Goal: Browse casually: Explore the website without a specific task or goal

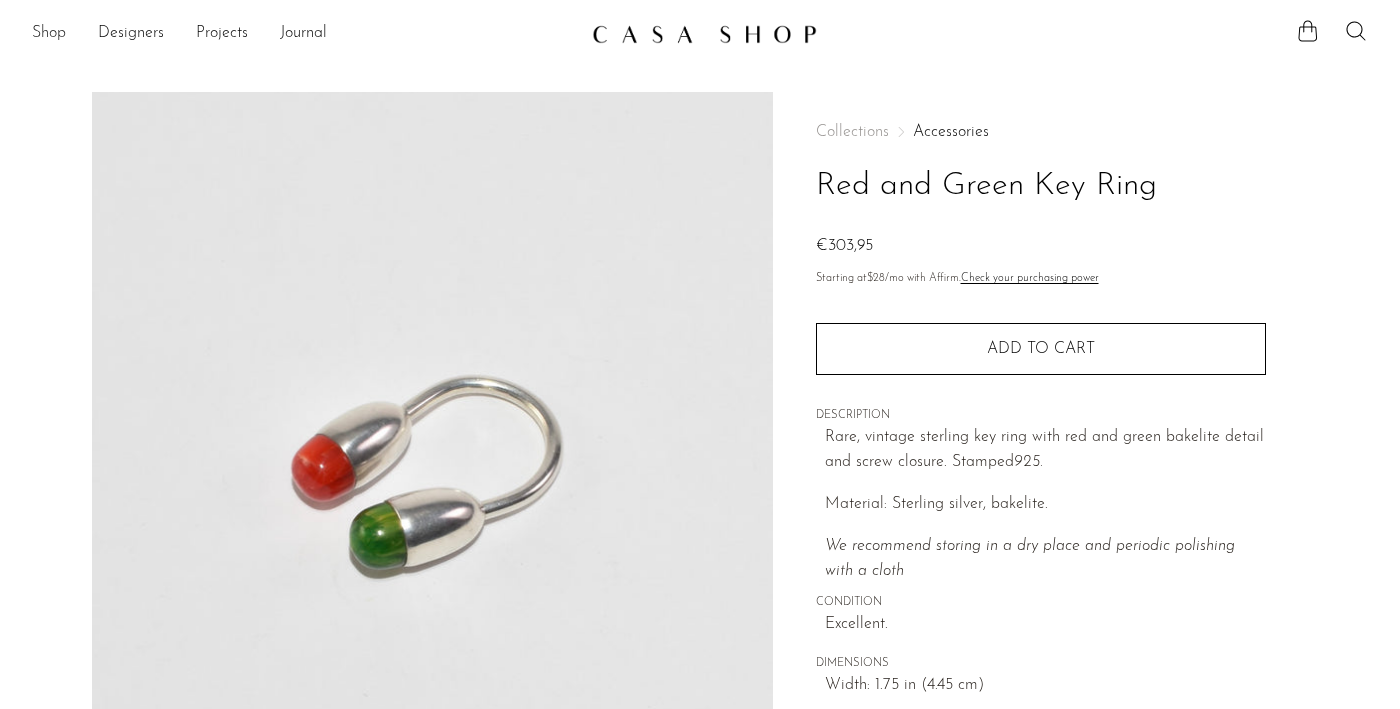
click at [54, 37] on link "Shop" at bounding box center [49, 34] width 34 height 26
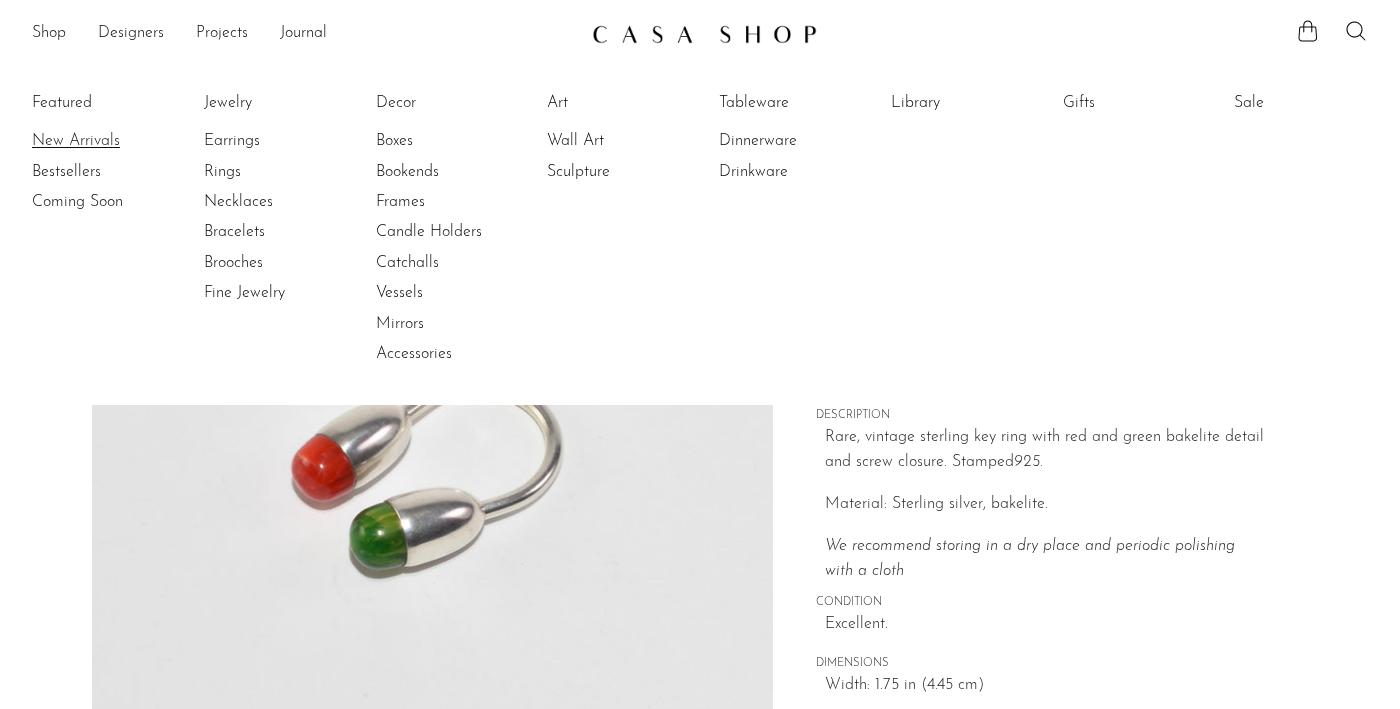
click at [57, 139] on link "New Arrivals" at bounding box center [107, 141] width 150 height 22
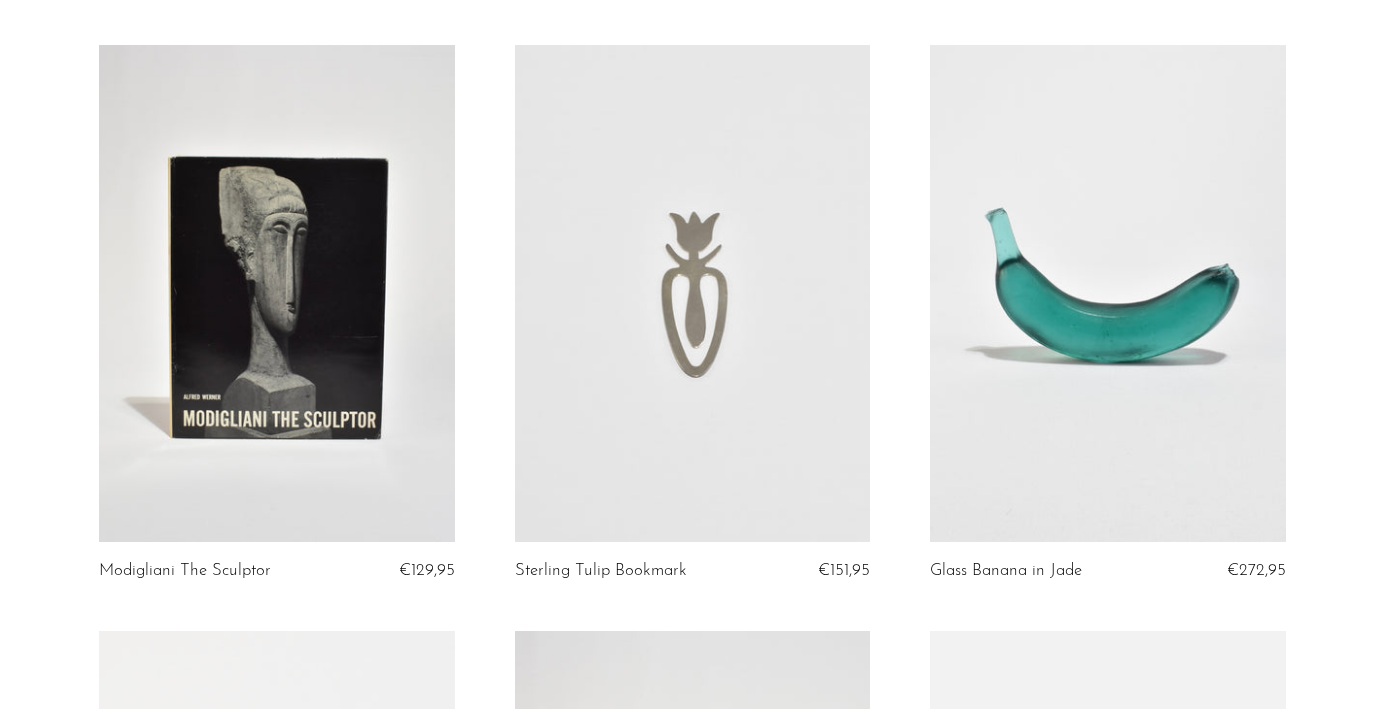
scroll to position [734, 0]
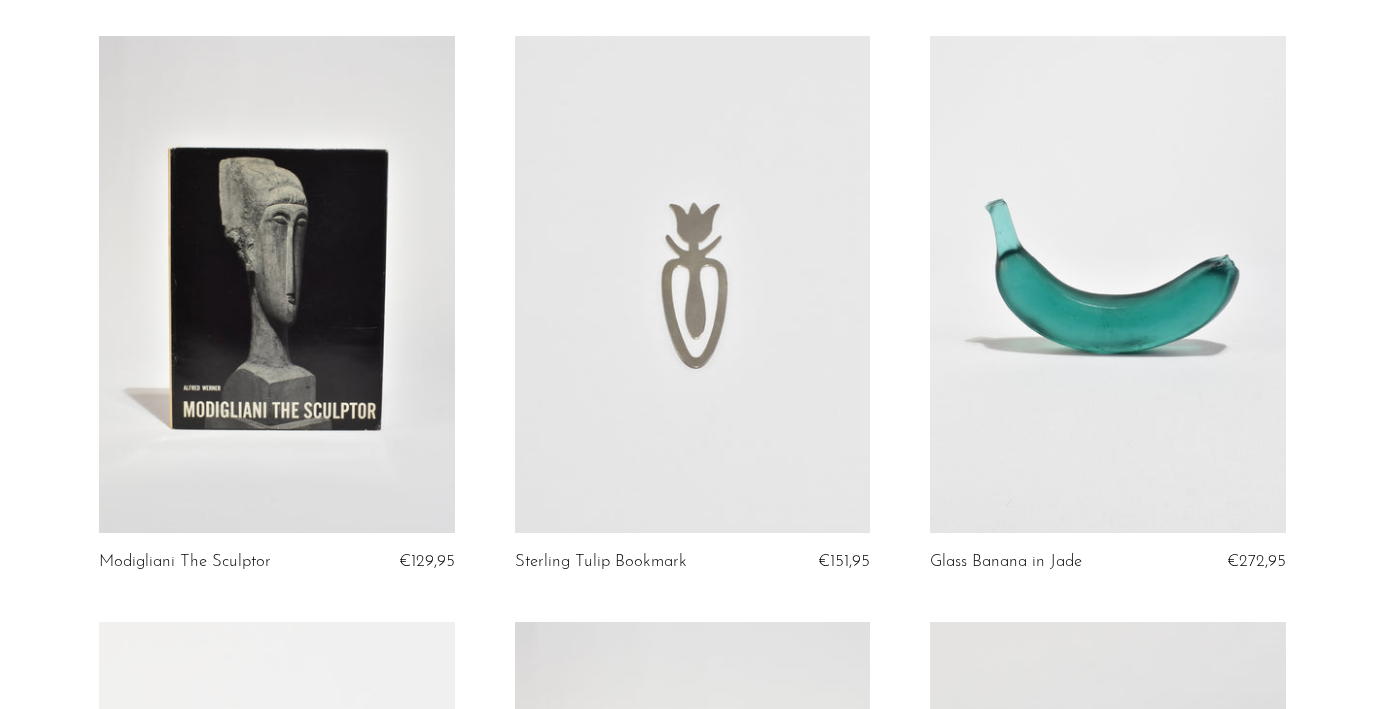
click at [214, 289] on link at bounding box center [276, 285] width 355 height 498
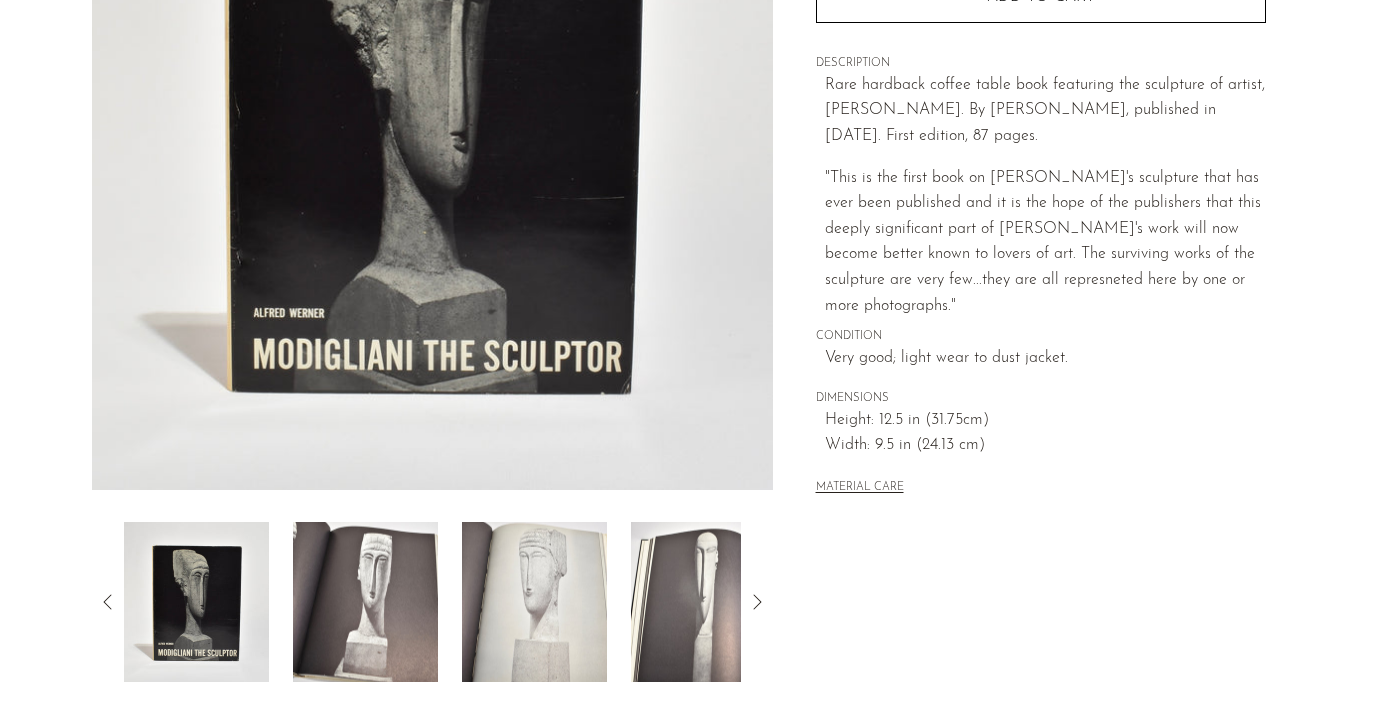
scroll to position [353, 0]
click at [409, 616] on img at bounding box center [365, 601] width 145 height 160
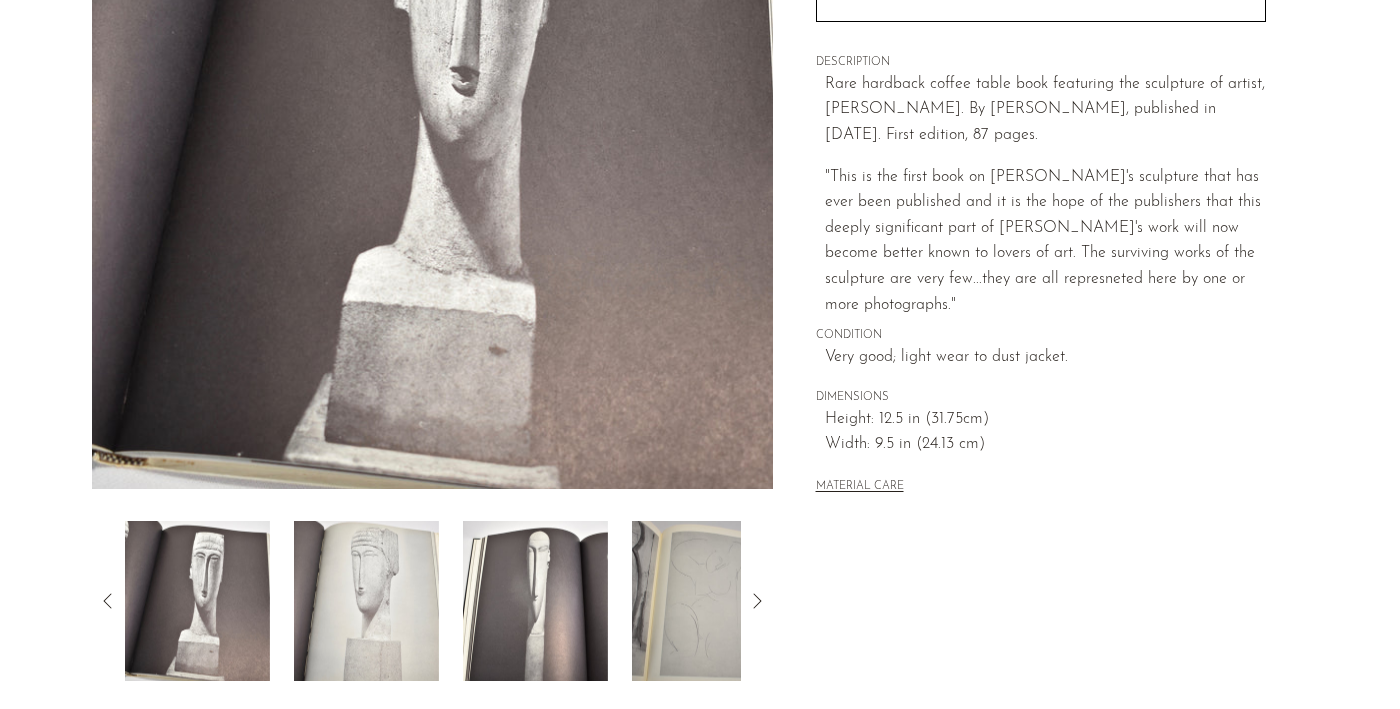
click at [393, 606] on img at bounding box center [366, 601] width 145 height 160
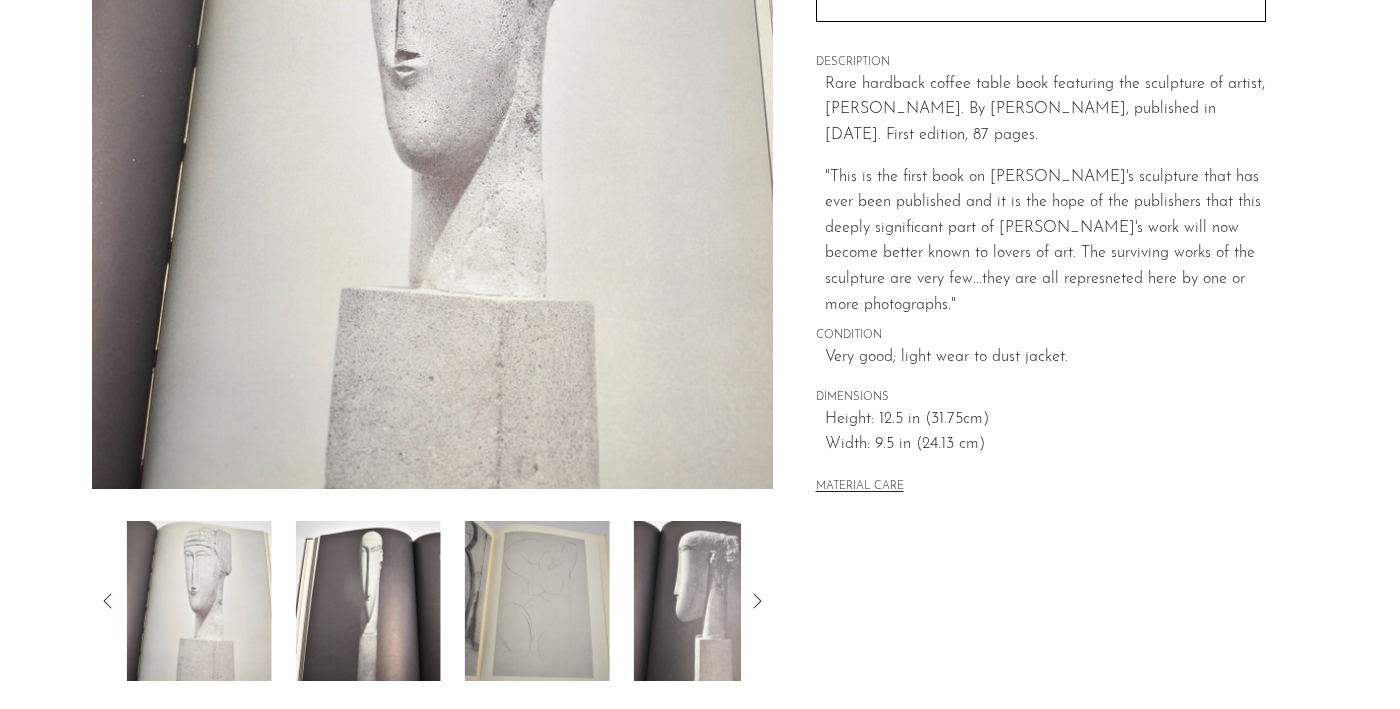
click at [426, 605] on img at bounding box center [368, 601] width 145 height 160
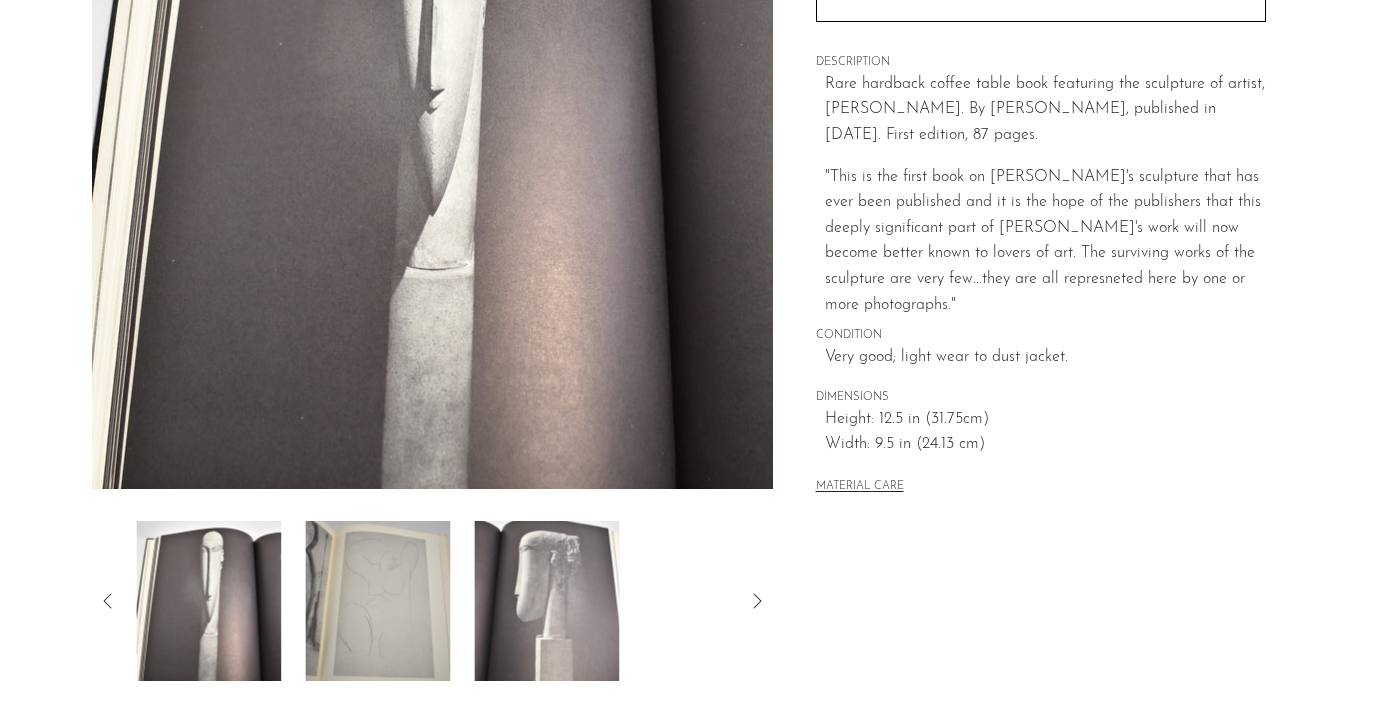
click at [448, 594] on div at bounding box center [432, 601] width 617 height 160
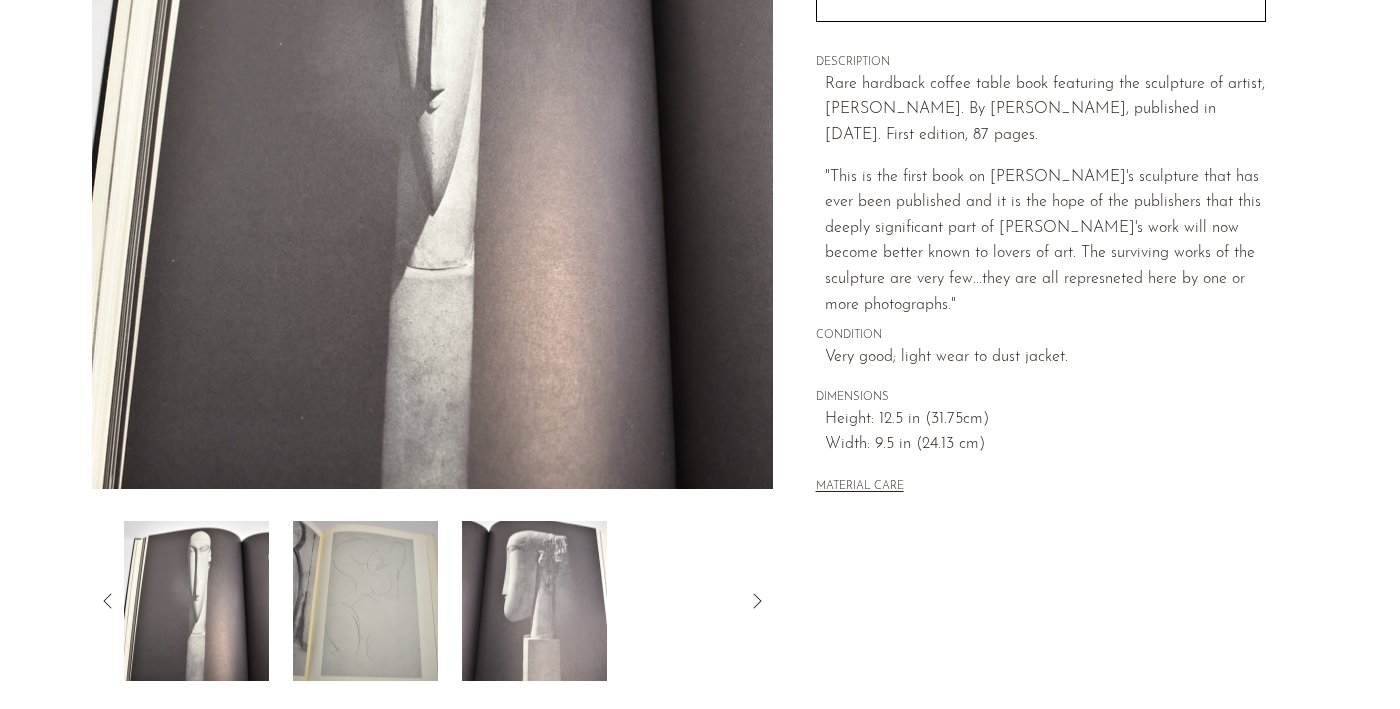
click at [507, 593] on img at bounding box center [534, 601] width 145 height 160
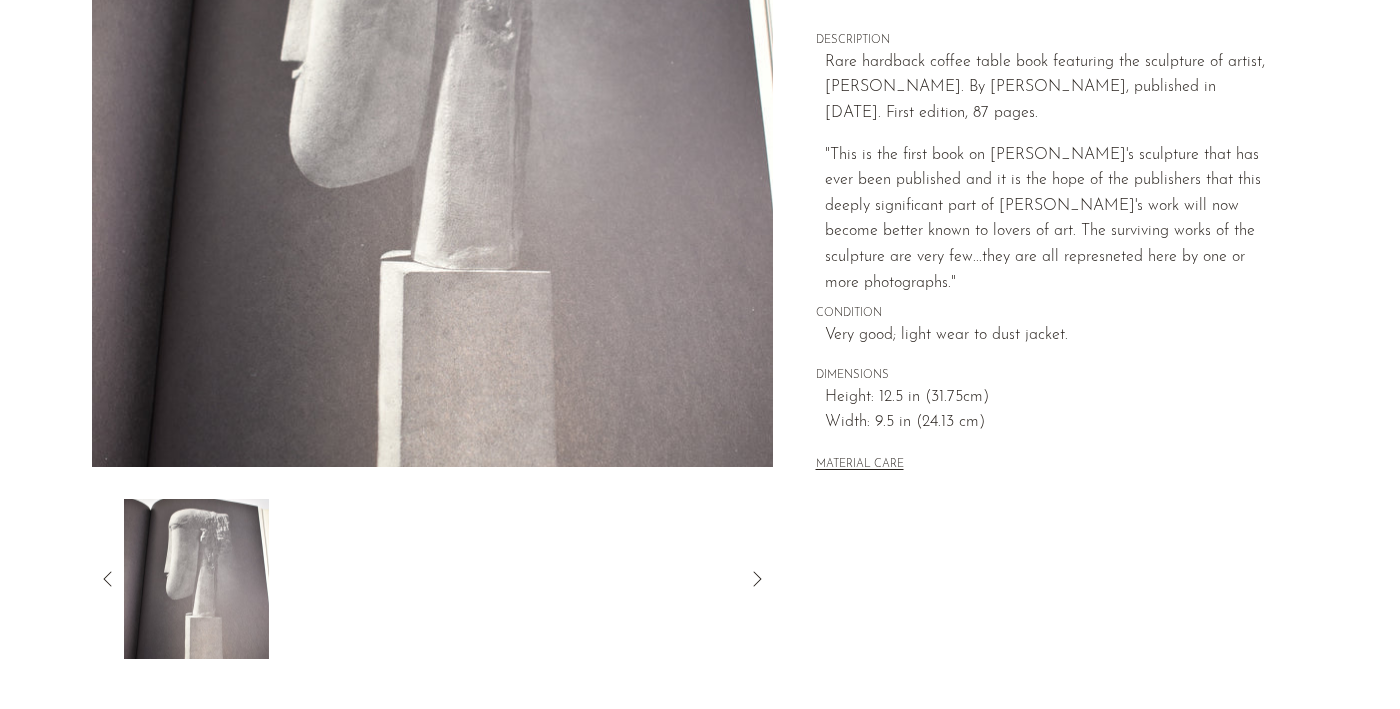
scroll to position [400, 0]
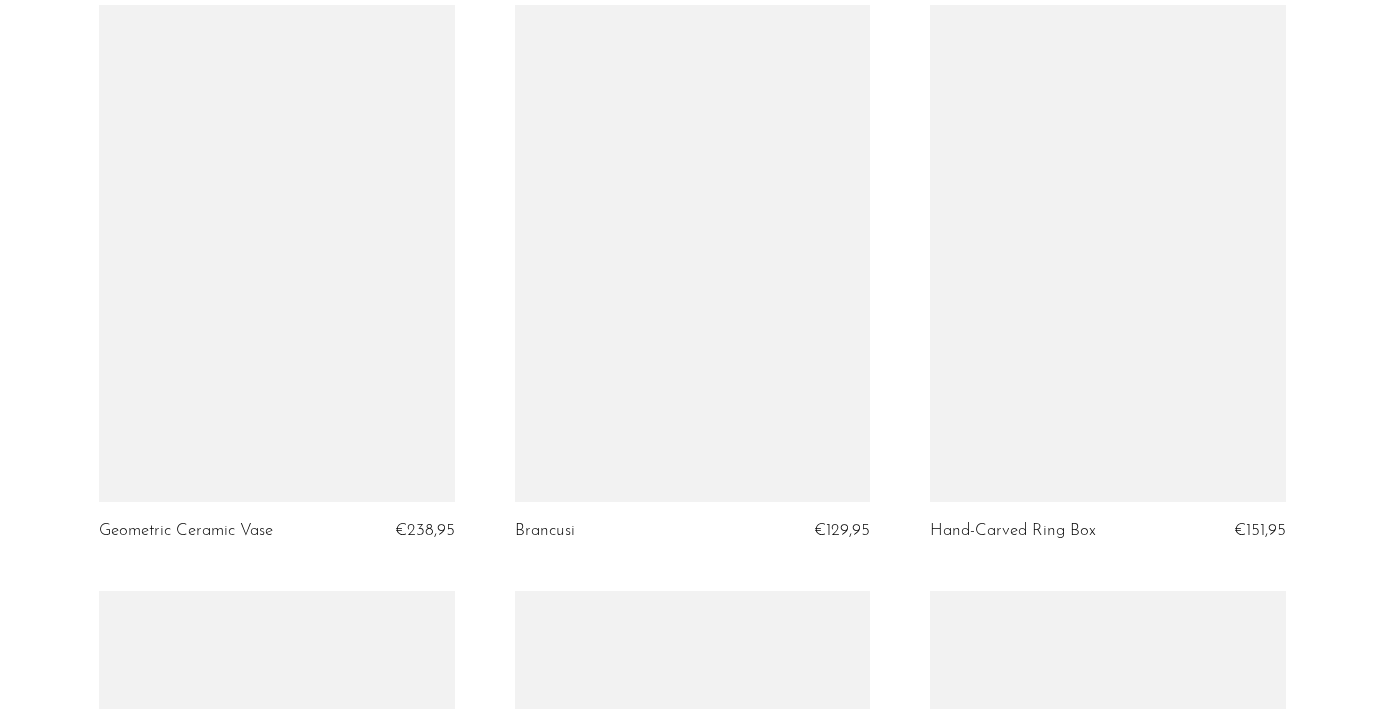
scroll to position [5494, 0]
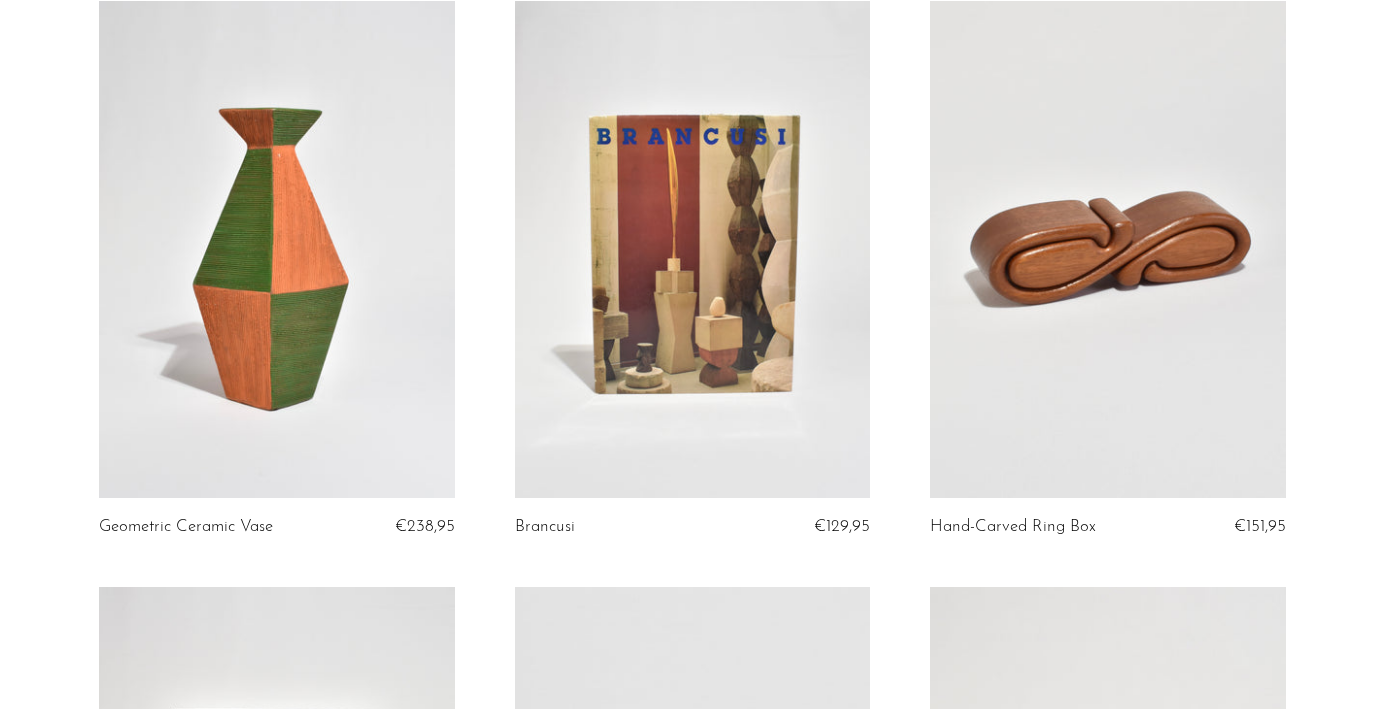
click at [702, 287] on link at bounding box center [692, 250] width 355 height 498
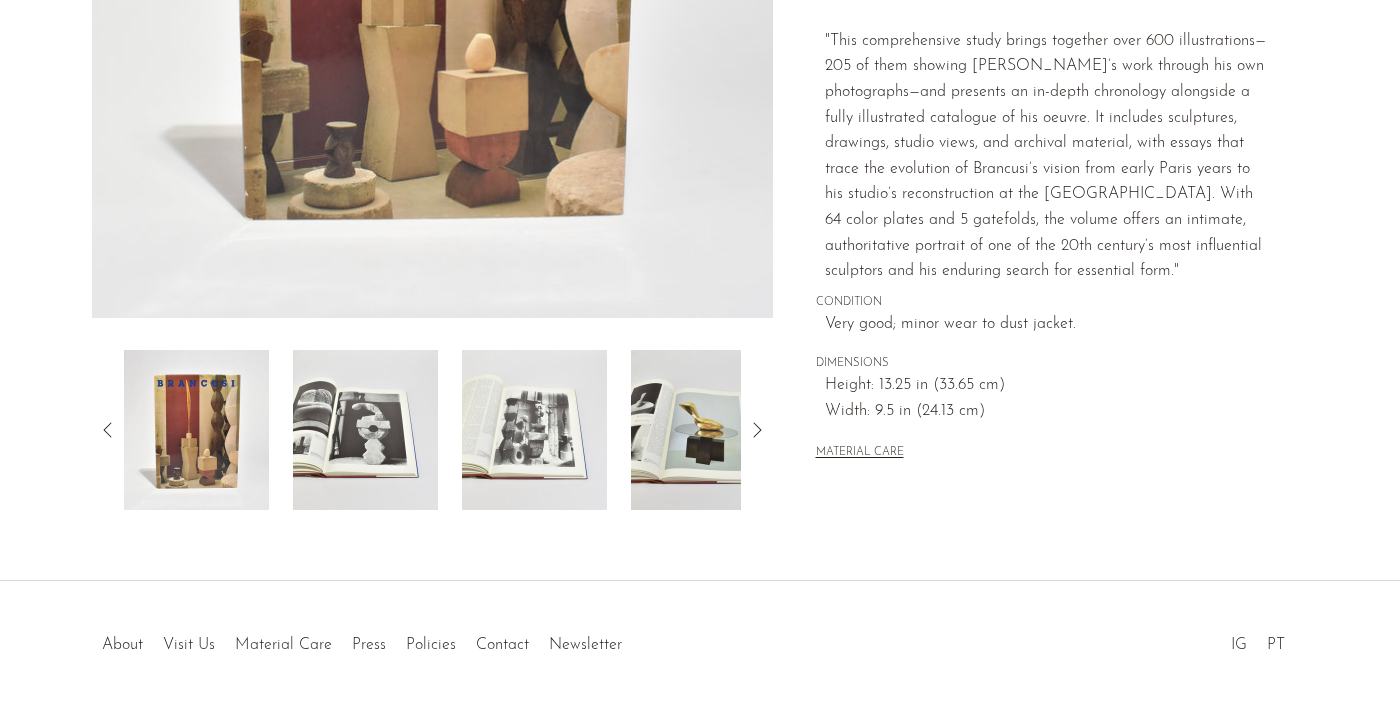
scroll to position [530, 0]
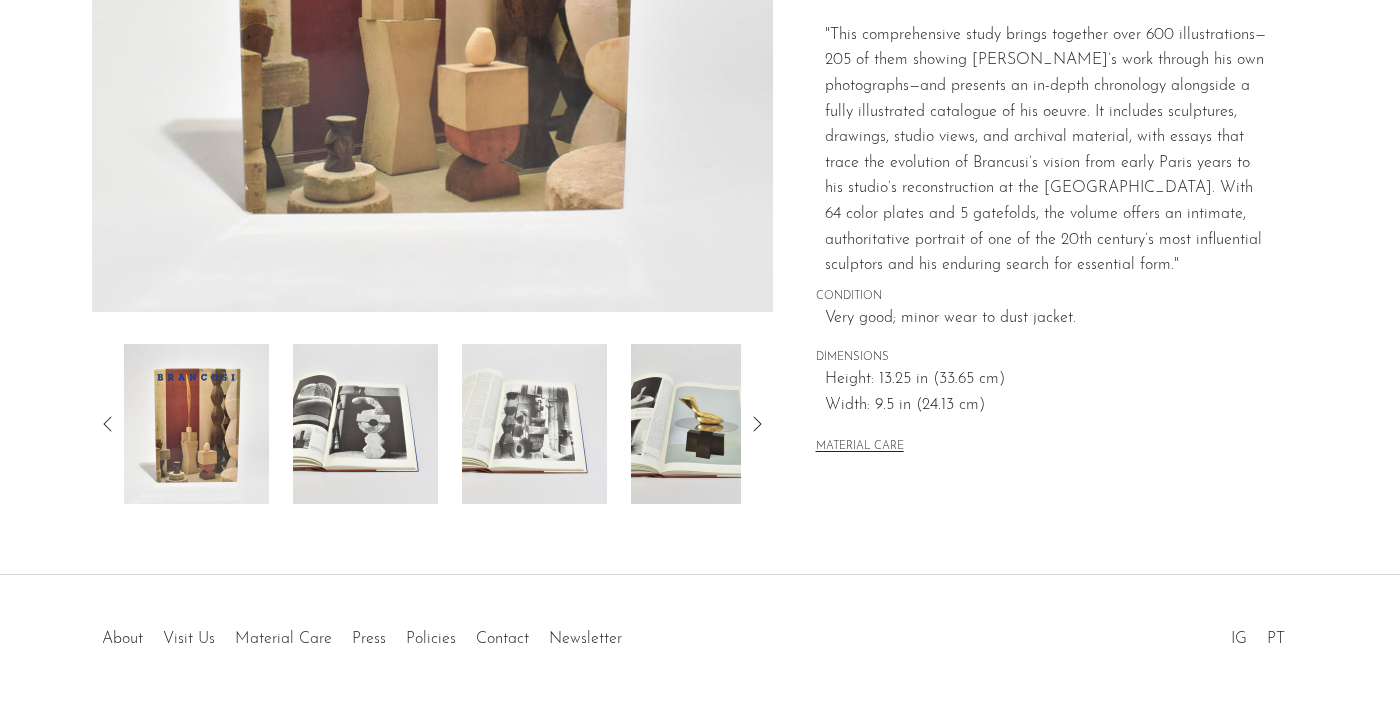
click at [383, 416] on img at bounding box center [365, 424] width 145 height 160
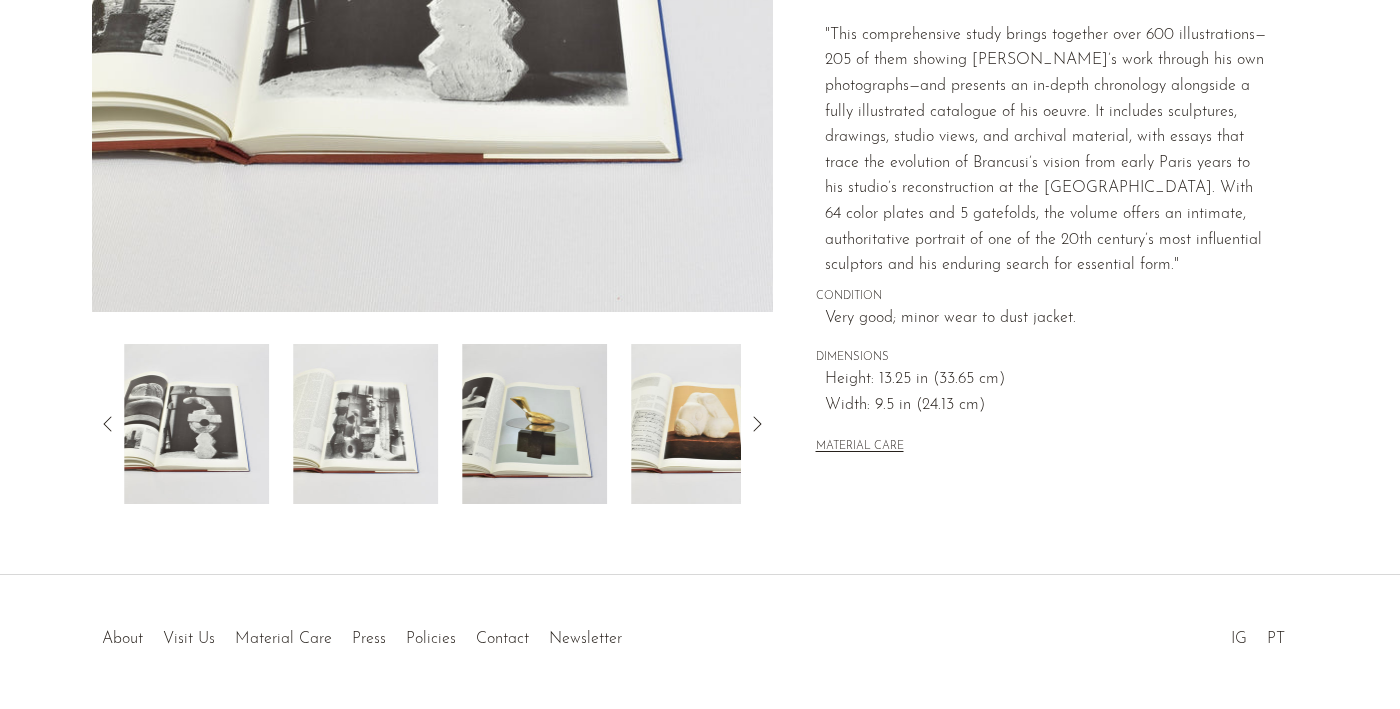
click at [359, 441] on img at bounding box center [365, 424] width 145 height 160
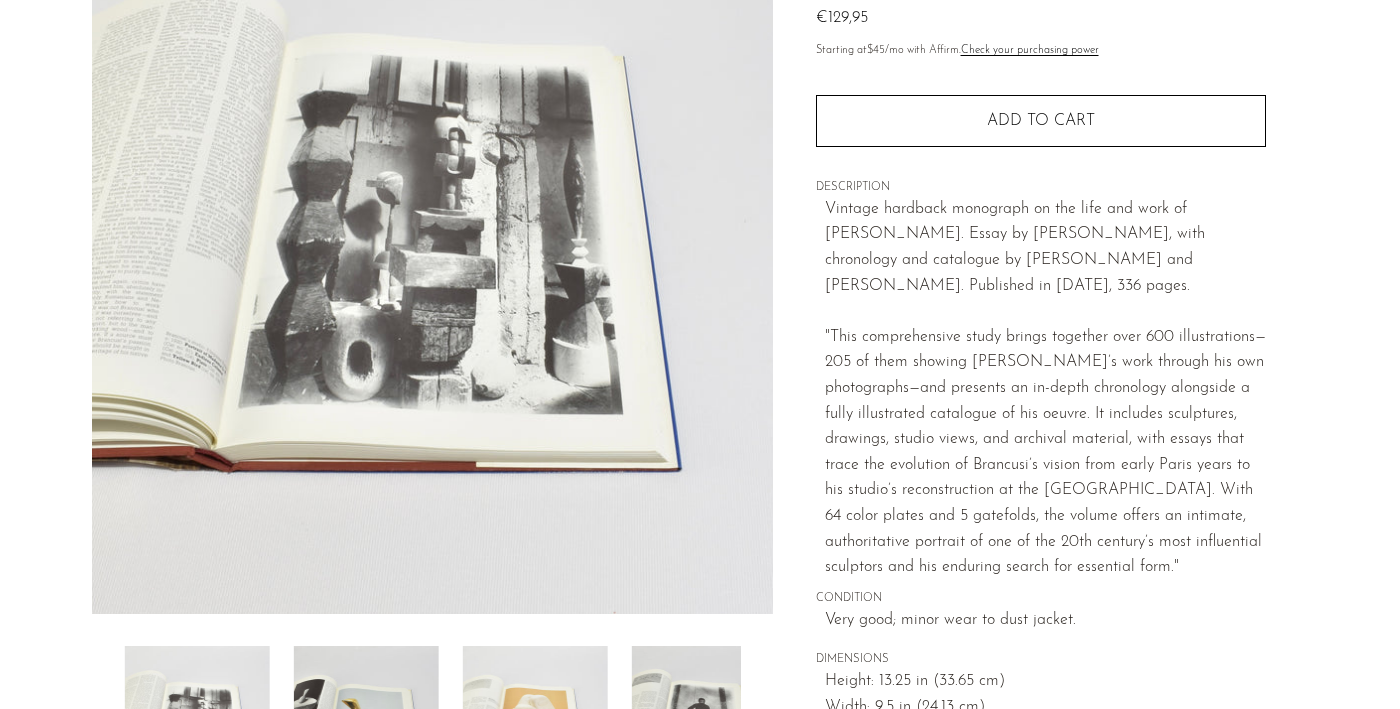
scroll to position [174, 0]
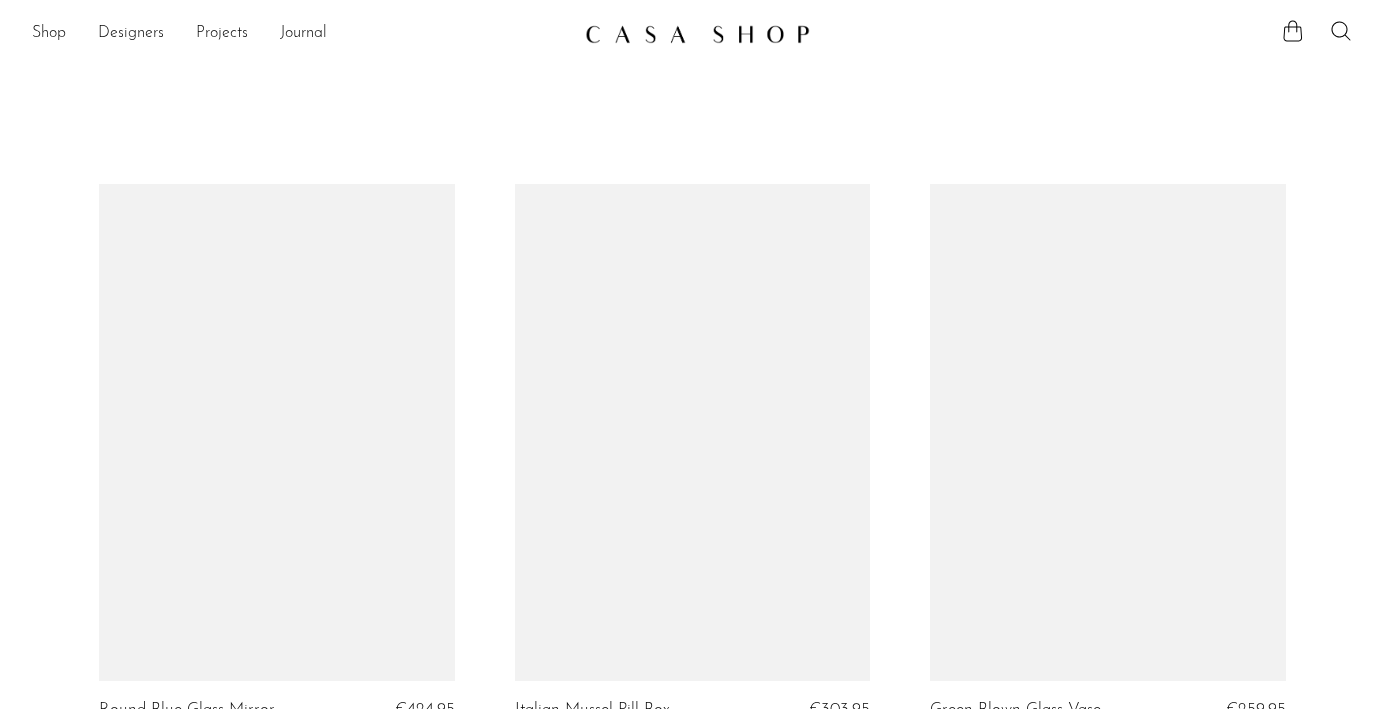
scroll to position [5494, 0]
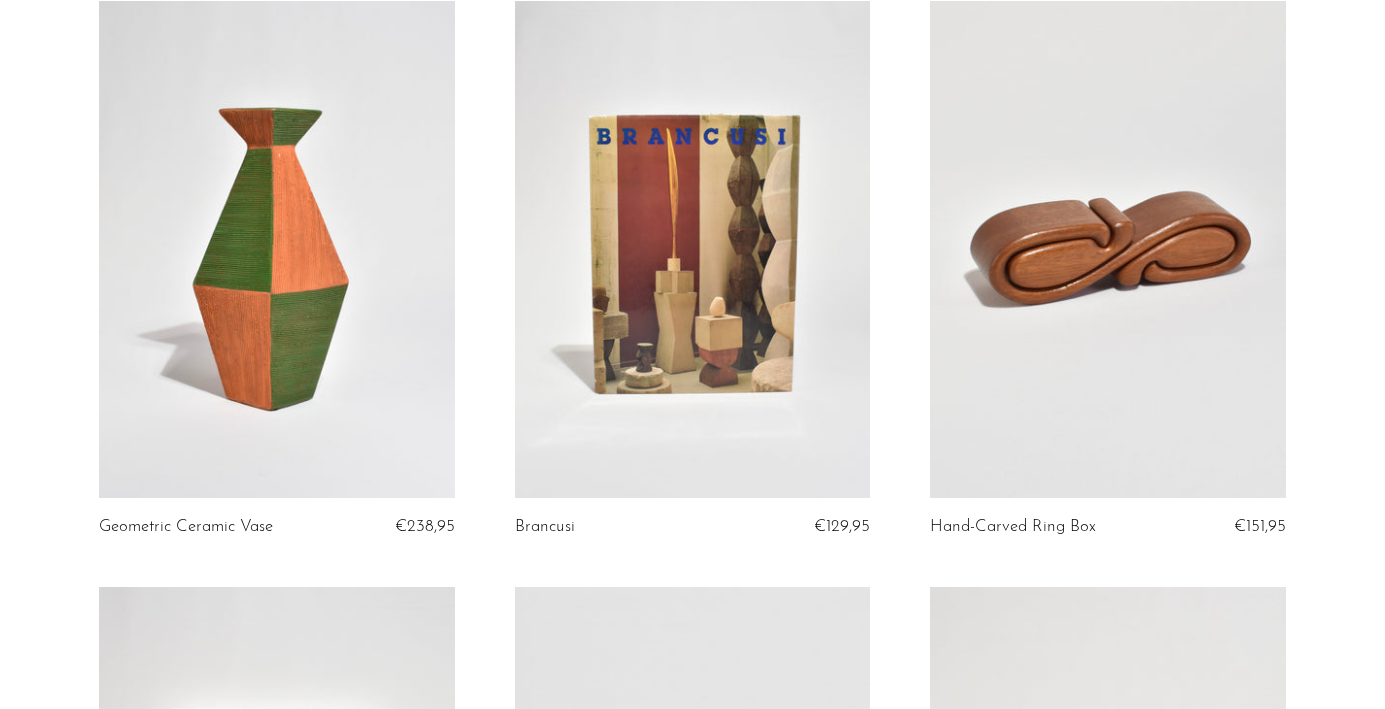
click at [224, 226] on link at bounding box center [276, 250] width 355 height 498
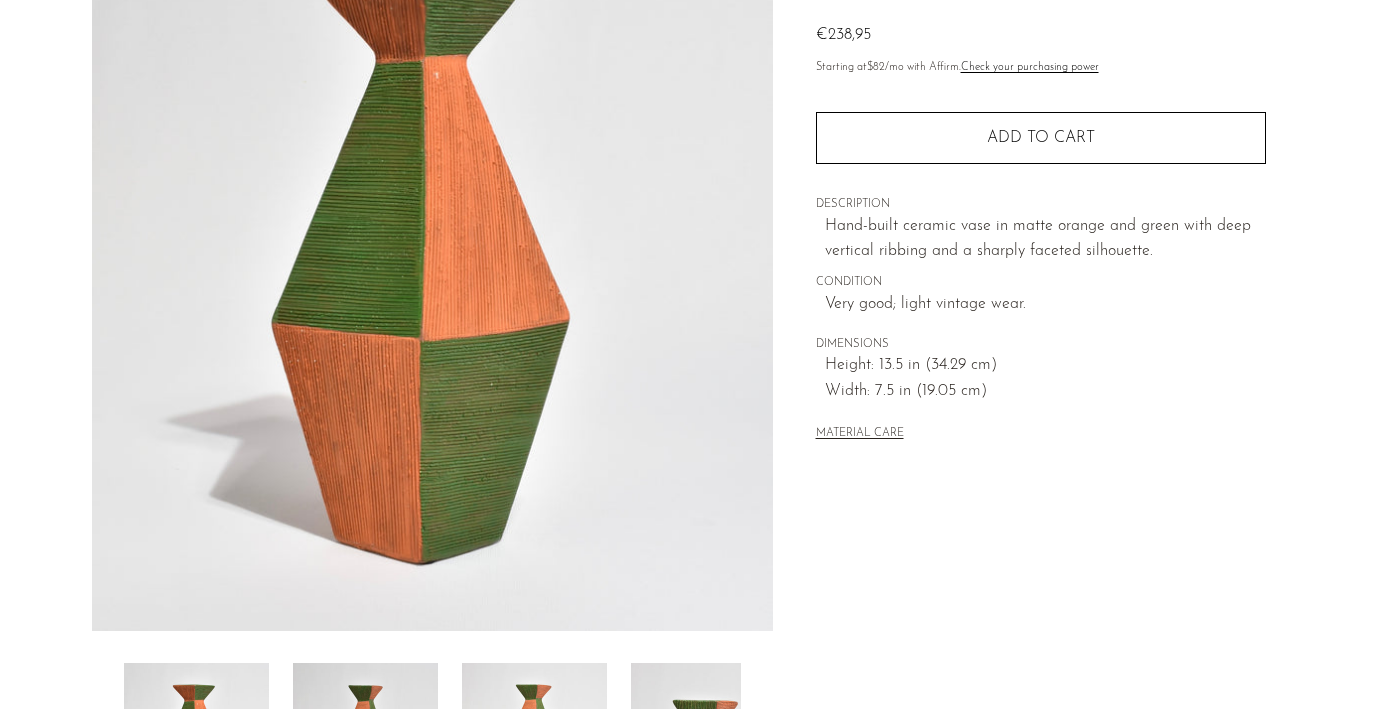
scroll to position [187, 0]
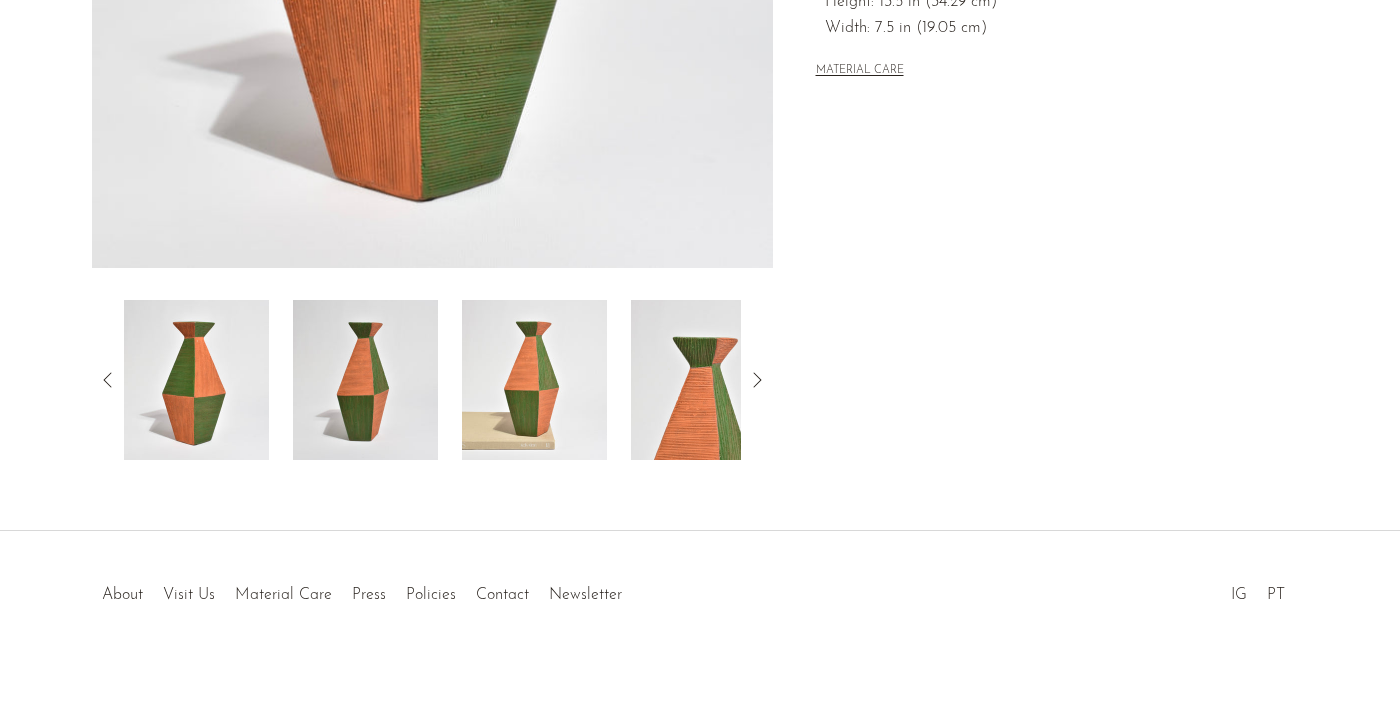
click at [370, 387] on img at bounding box center [365, 380] width 145 height 160
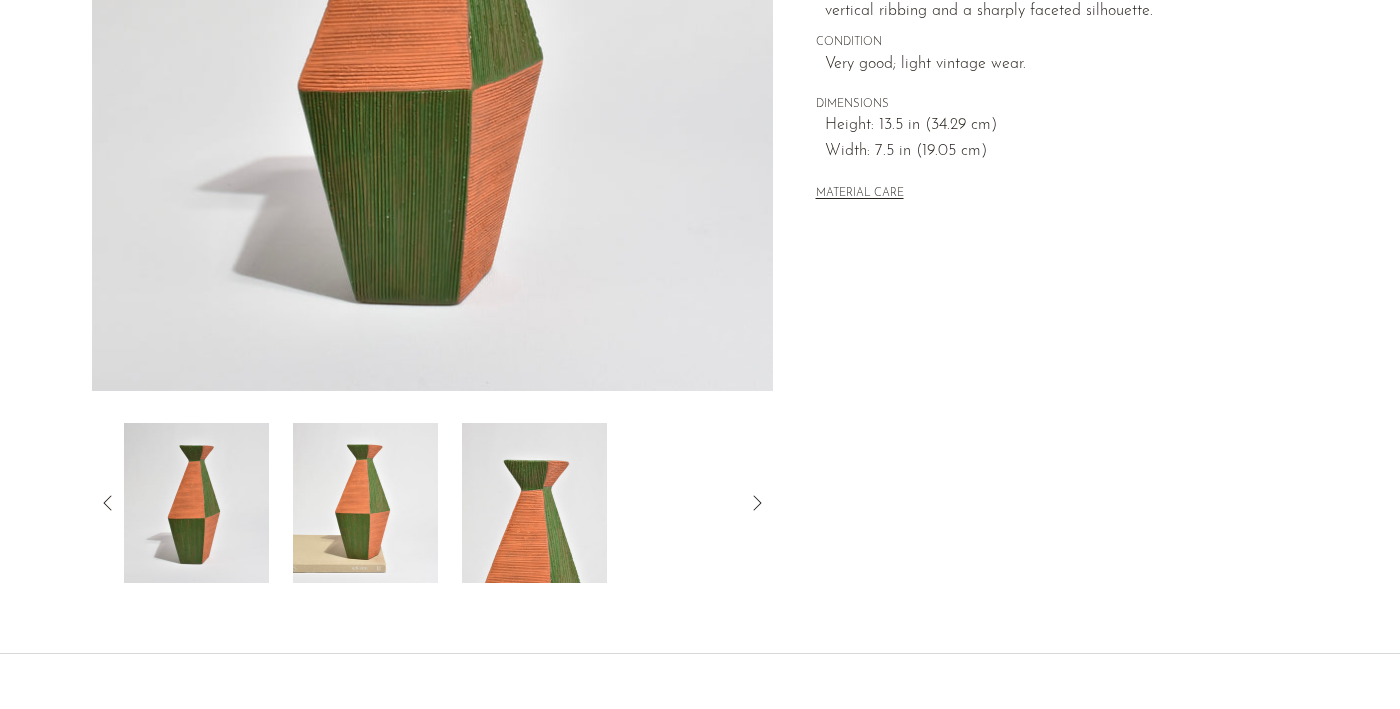
scroll to position [489, 0]
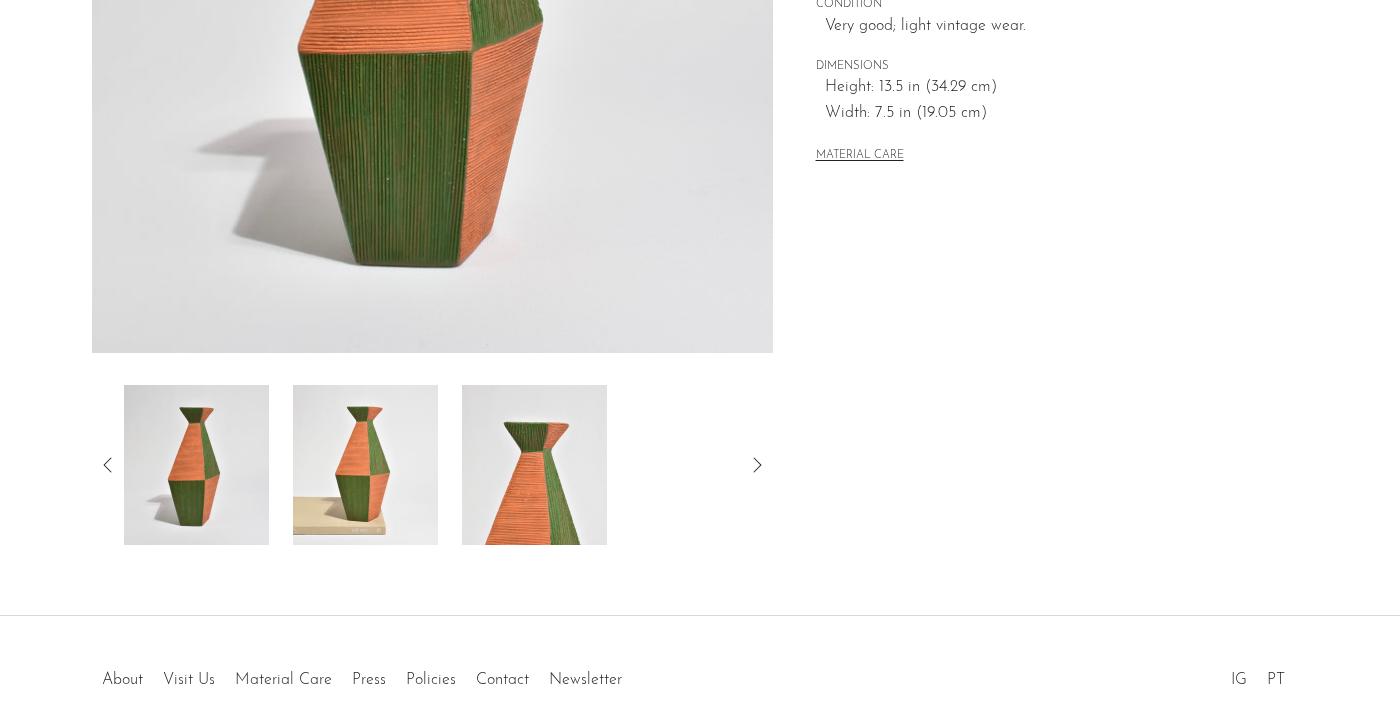
click at [379, 466] on img at bounding box center [365, 465] width 145 height 160
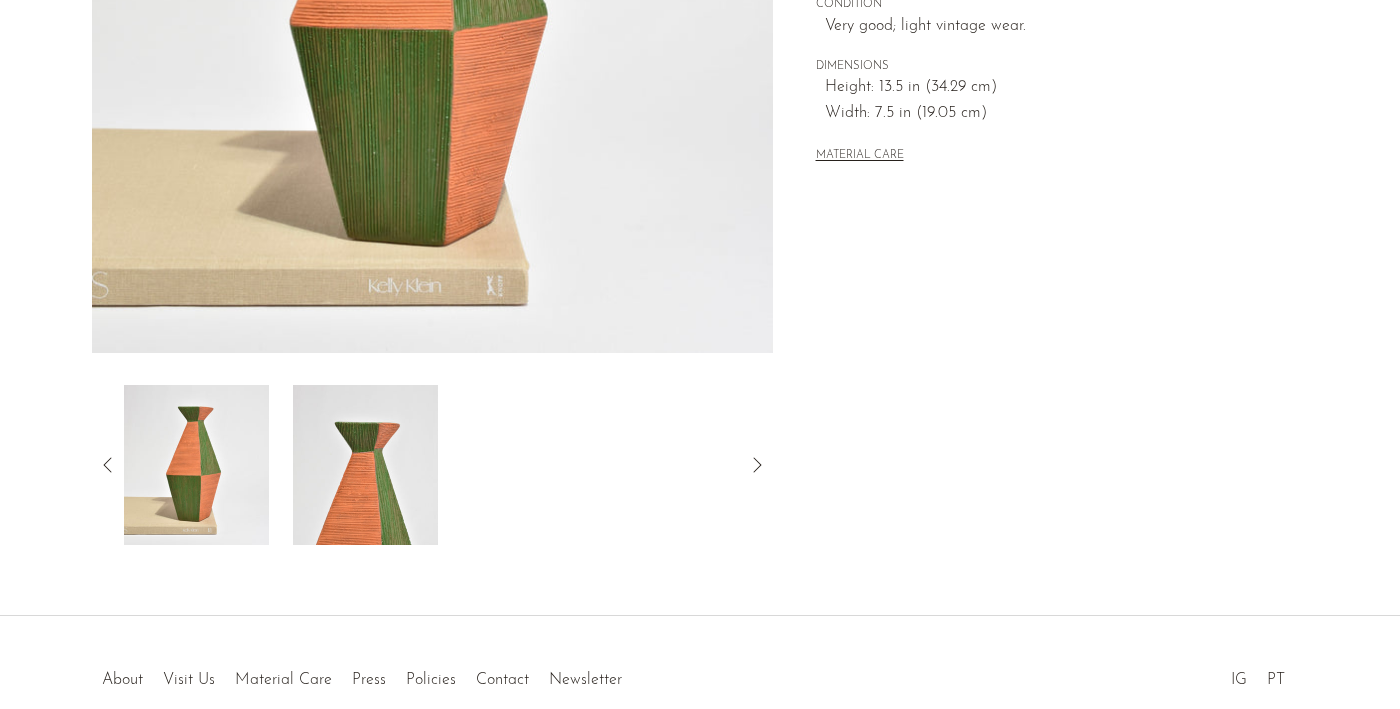
click at [384, 485] on img at bounding box center [365, 465] width 145 height 160
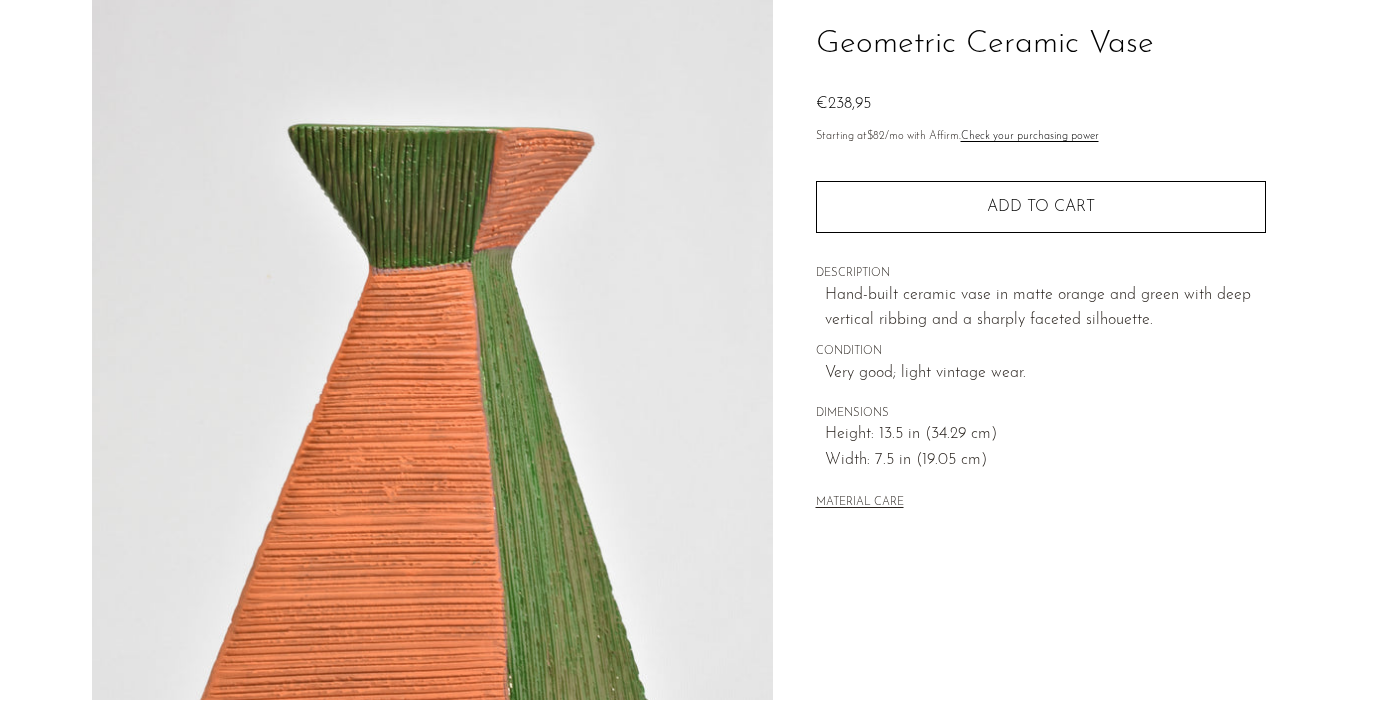
scroll to position [139, 0]
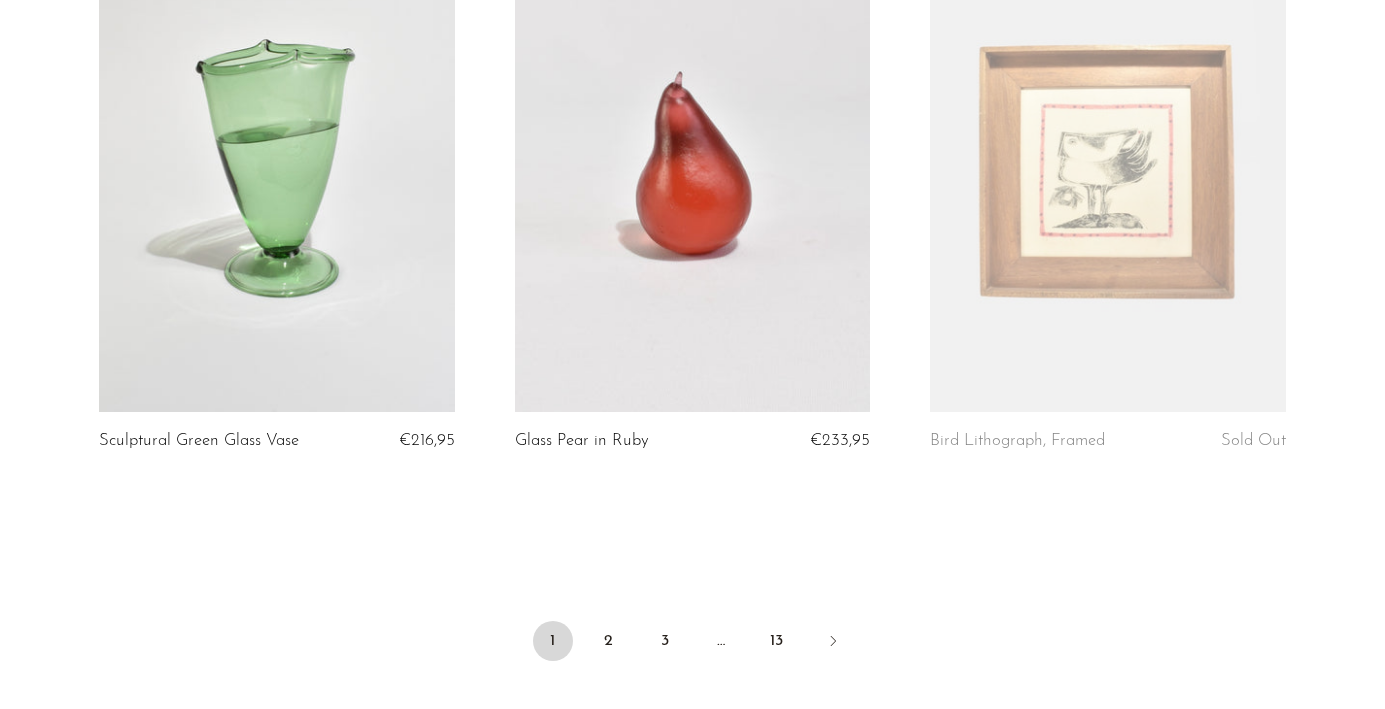
scroll to position [6852, 0]
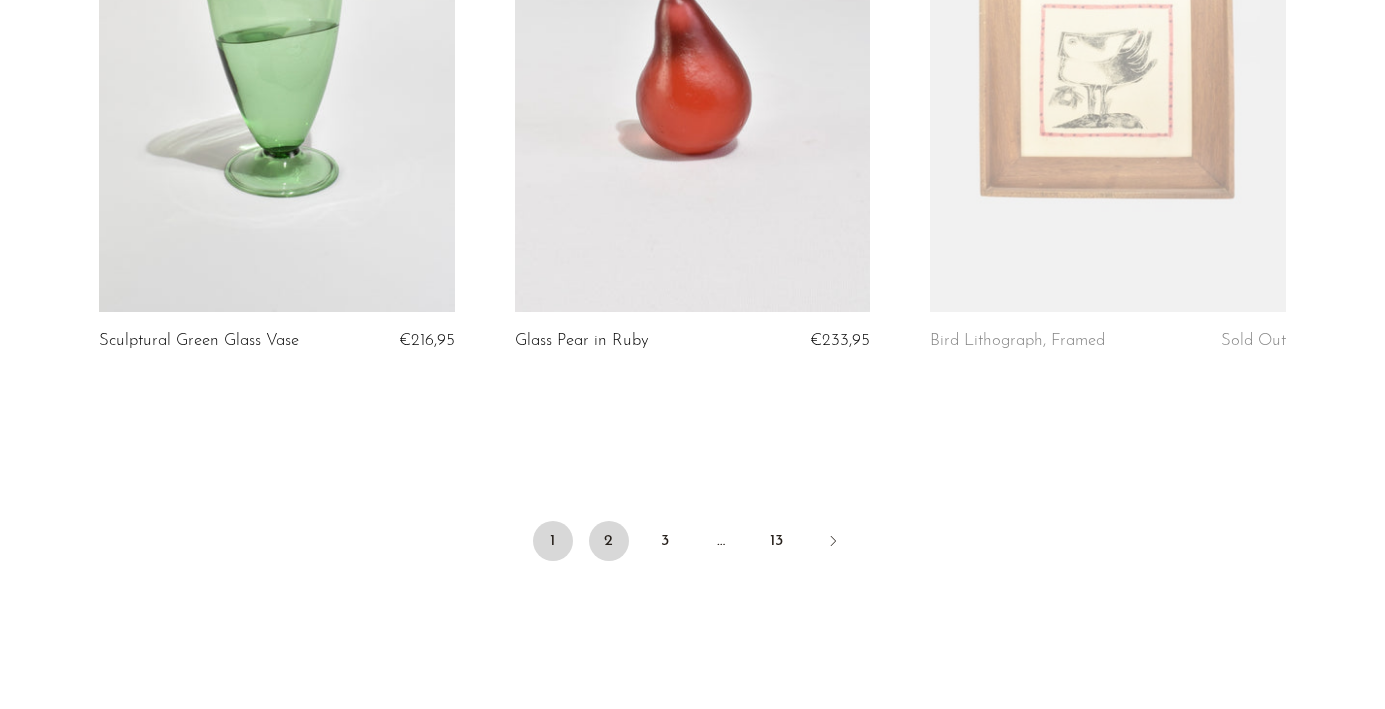
click at [613, 548] on link "2" at bounding box center [609, 541] width 40 height 40
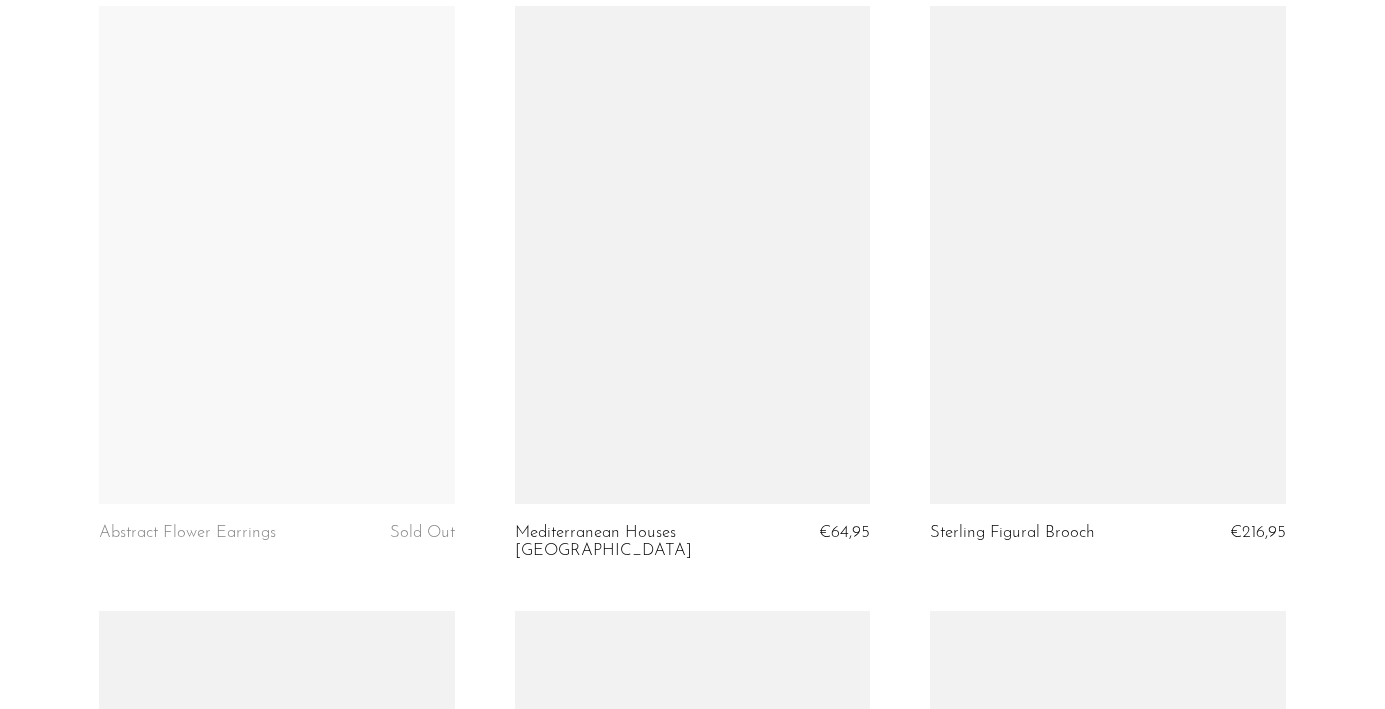
scroll to position [2523, 0]
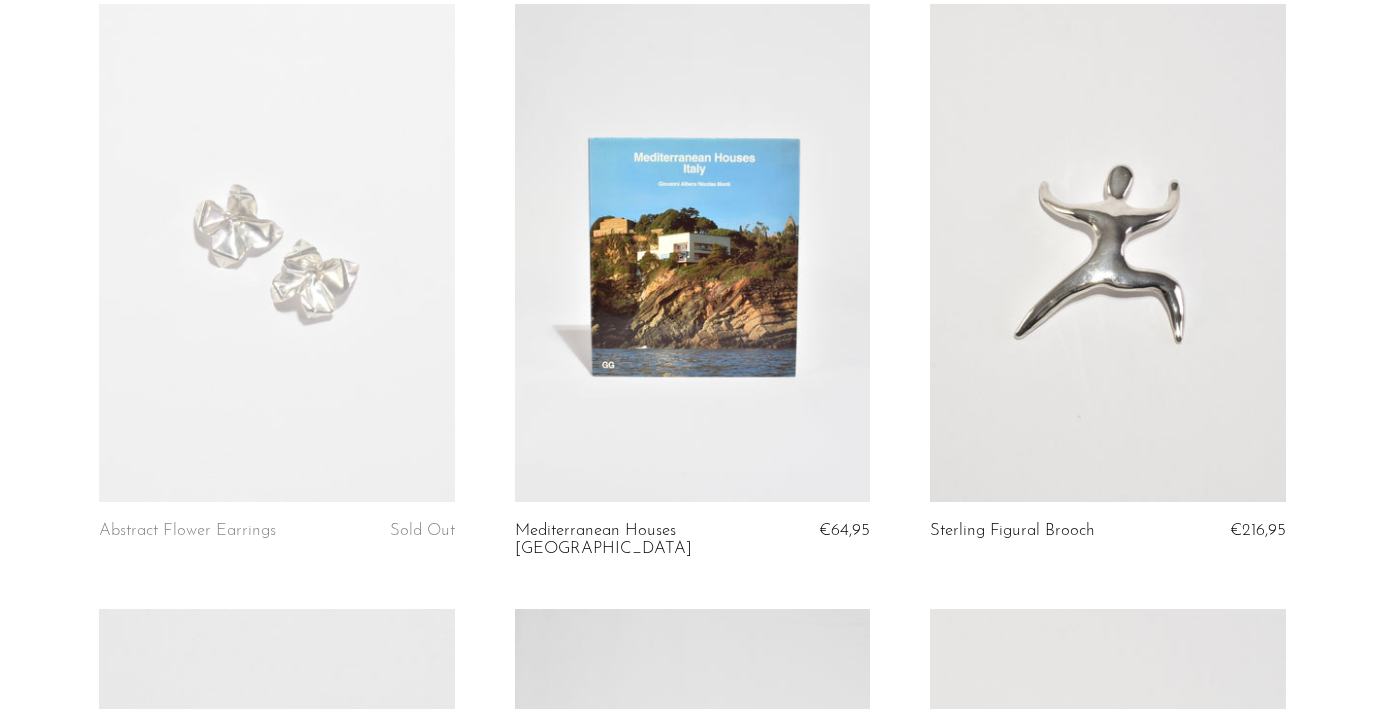
click at [1116, 288] on link at bounding box center [1107, 253] width 355 height 498
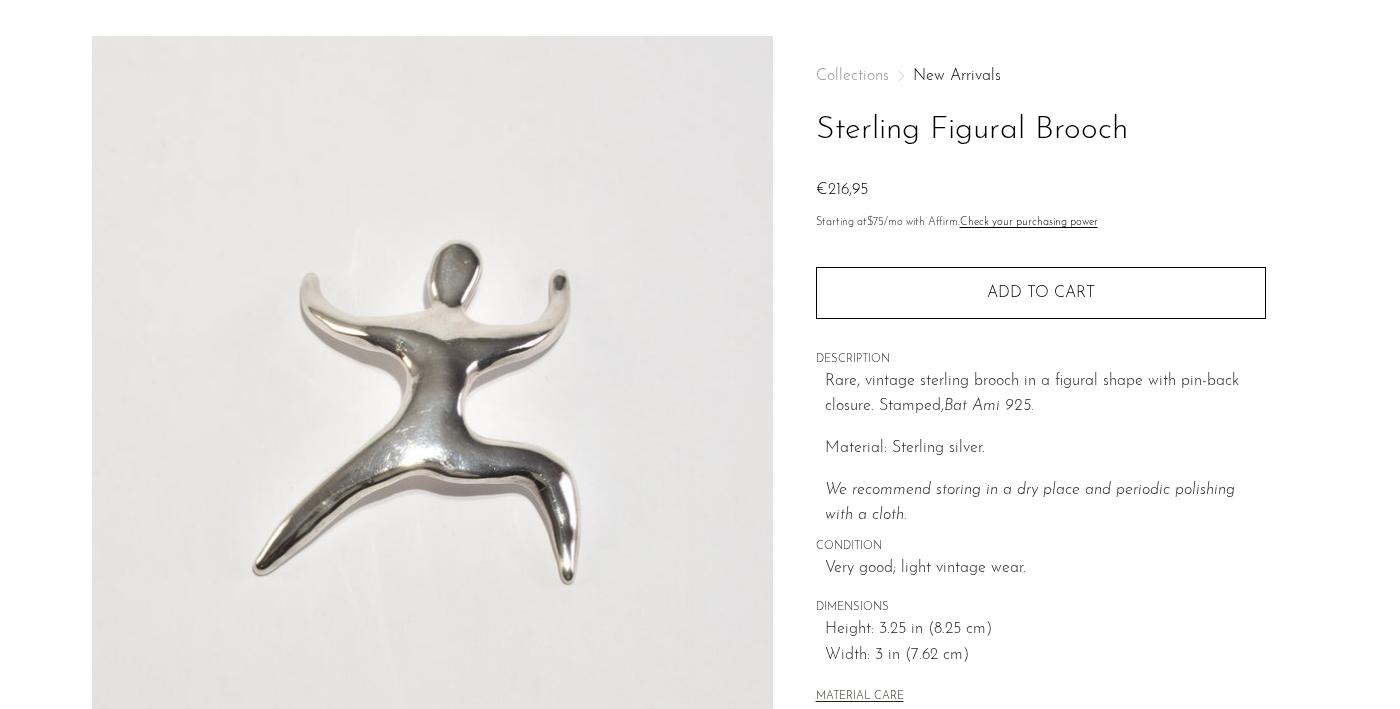
scroll to position [49, 0]
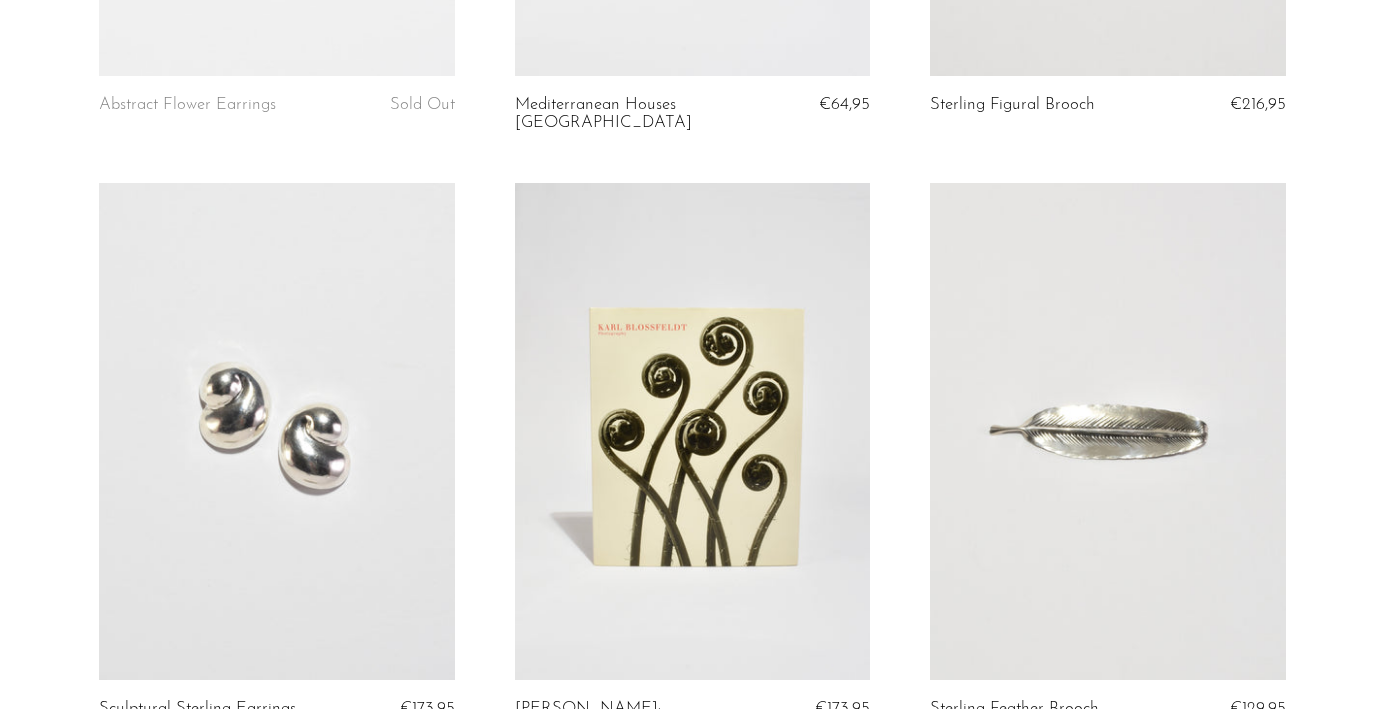
scroll to position [3056, 0]
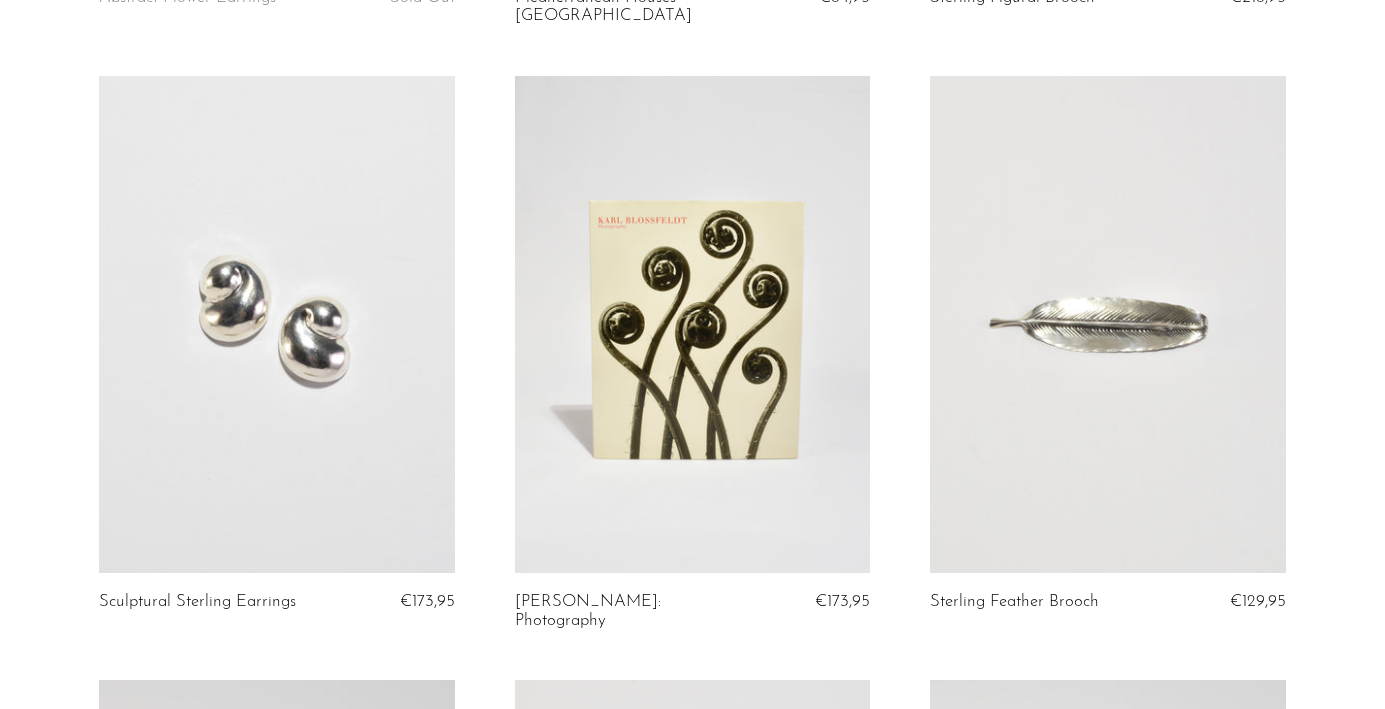
click at [692, 343] on link at bounding box center [692, 325] width 355 height 498
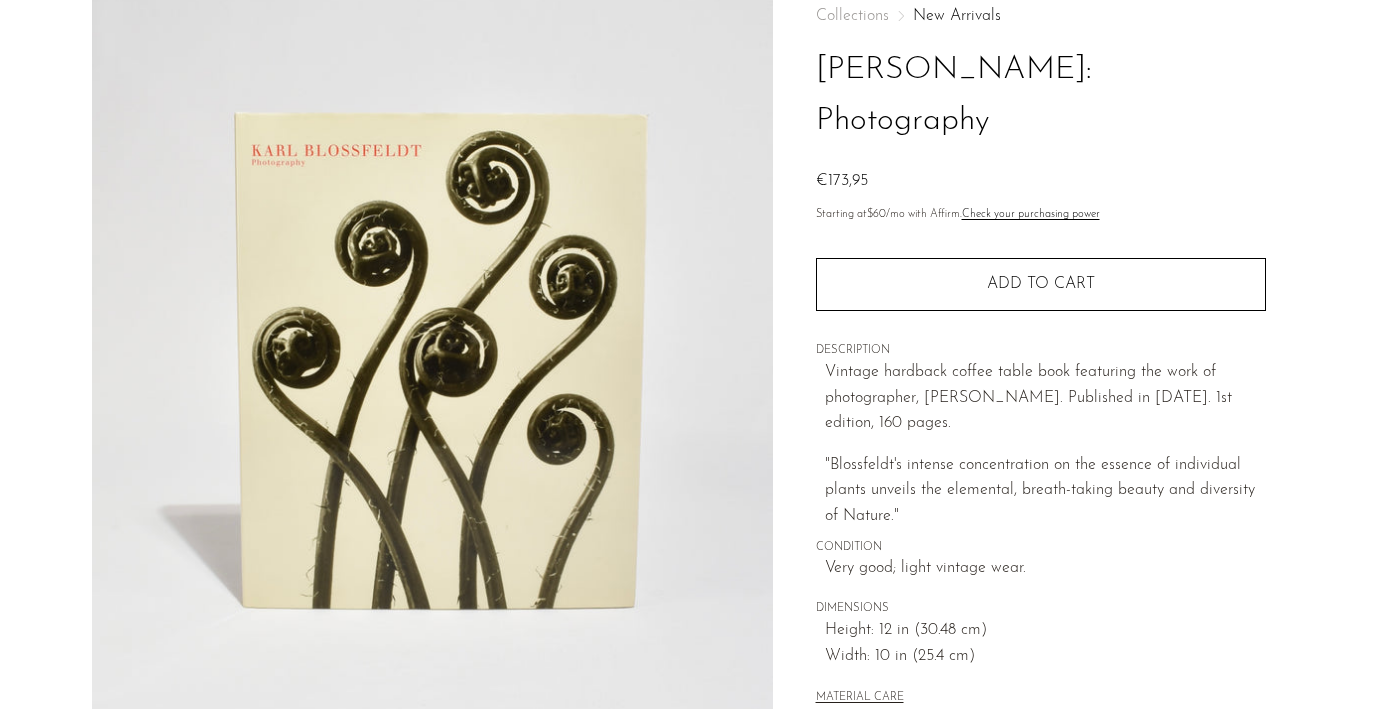
scroll to position [121, 0]
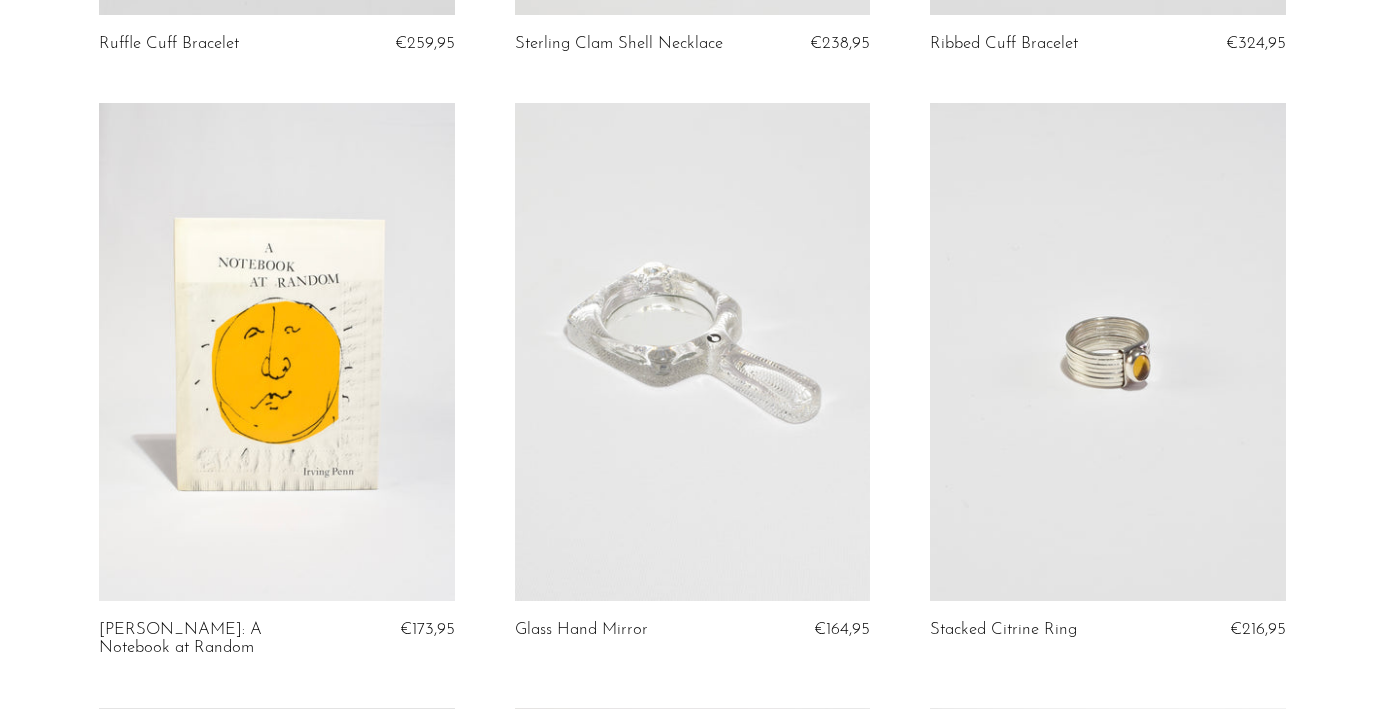
scroll to position [4283, 0]
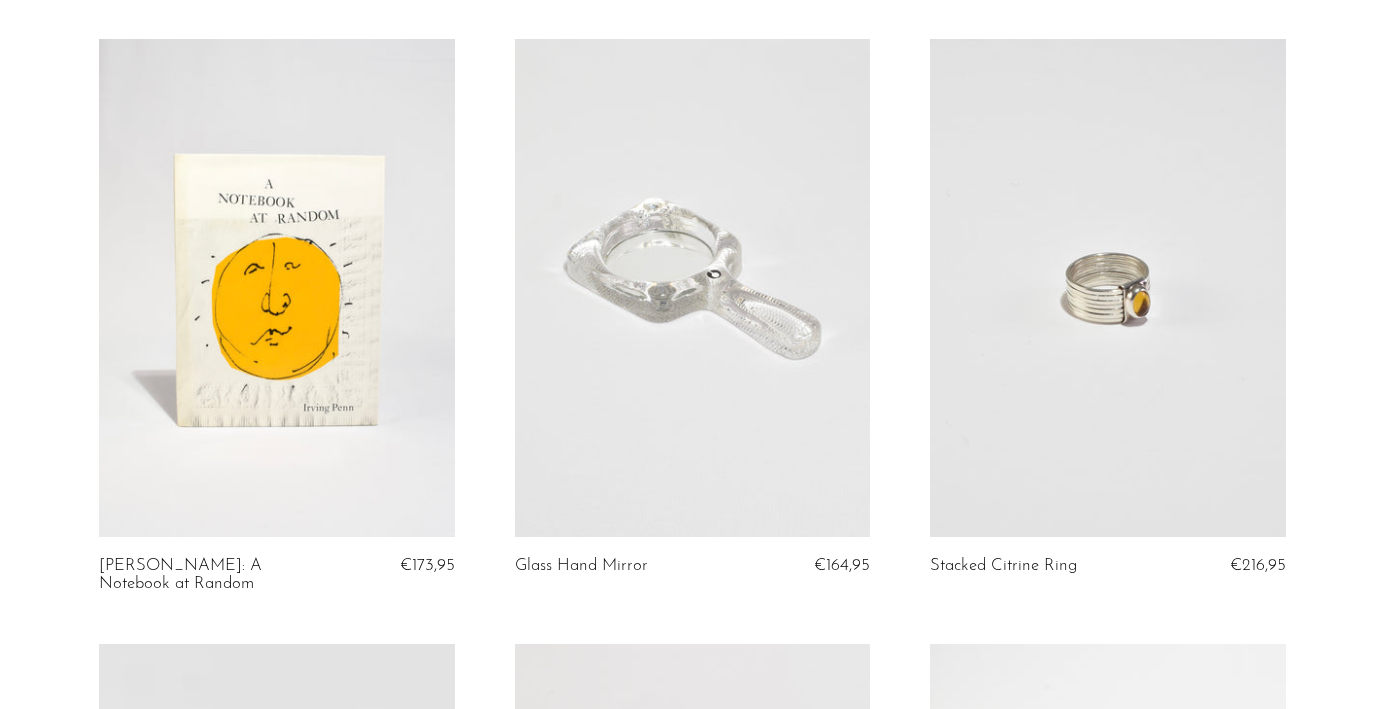
click at [309, 291] on link at bounding box center [276, 288] width 355 height 498
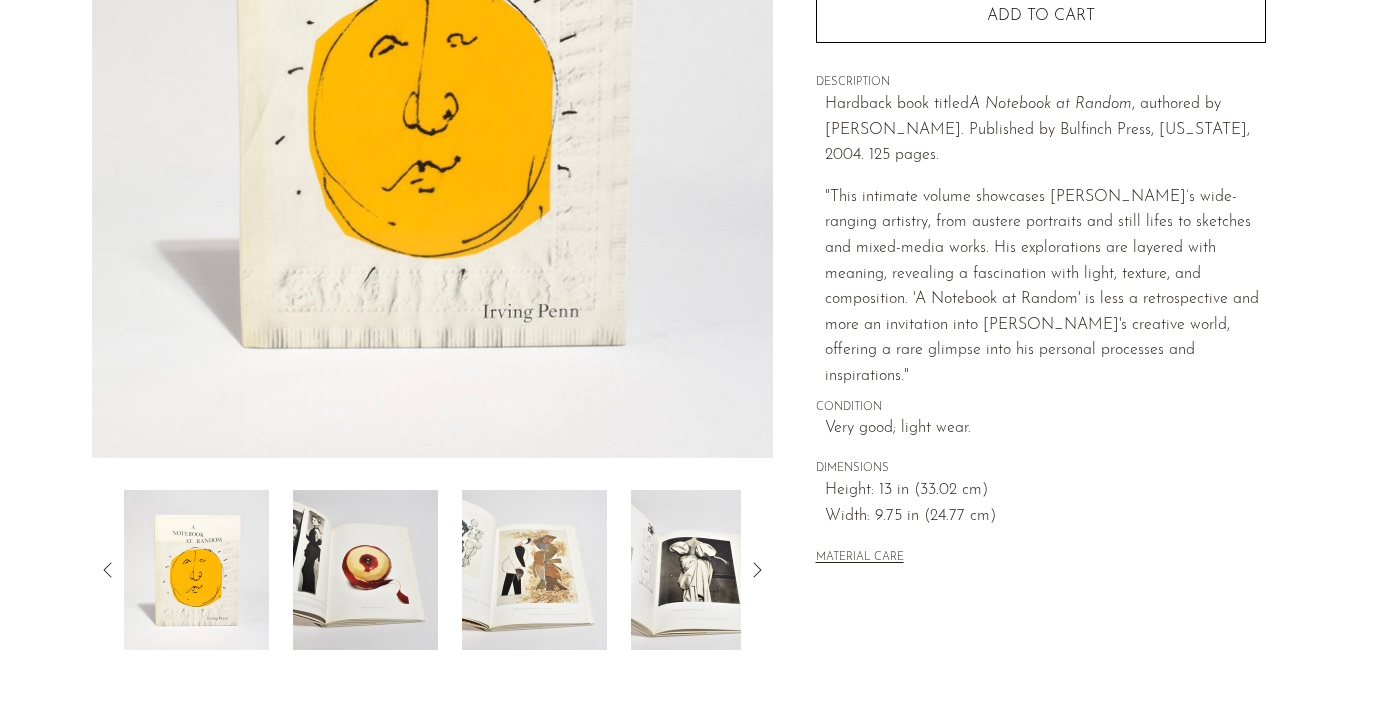
scroll to position [470, 0]
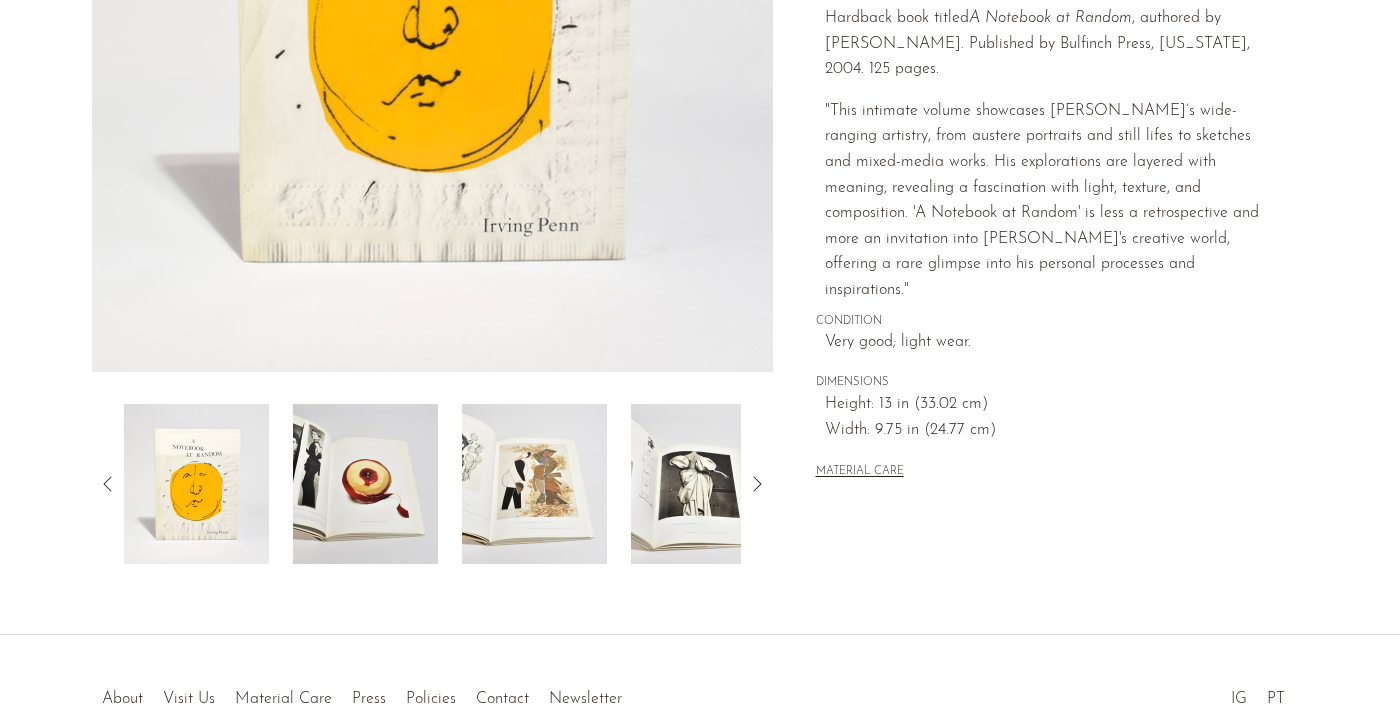
click at [384, 475] on img at bounding box center [365, 484] width 145 height 160
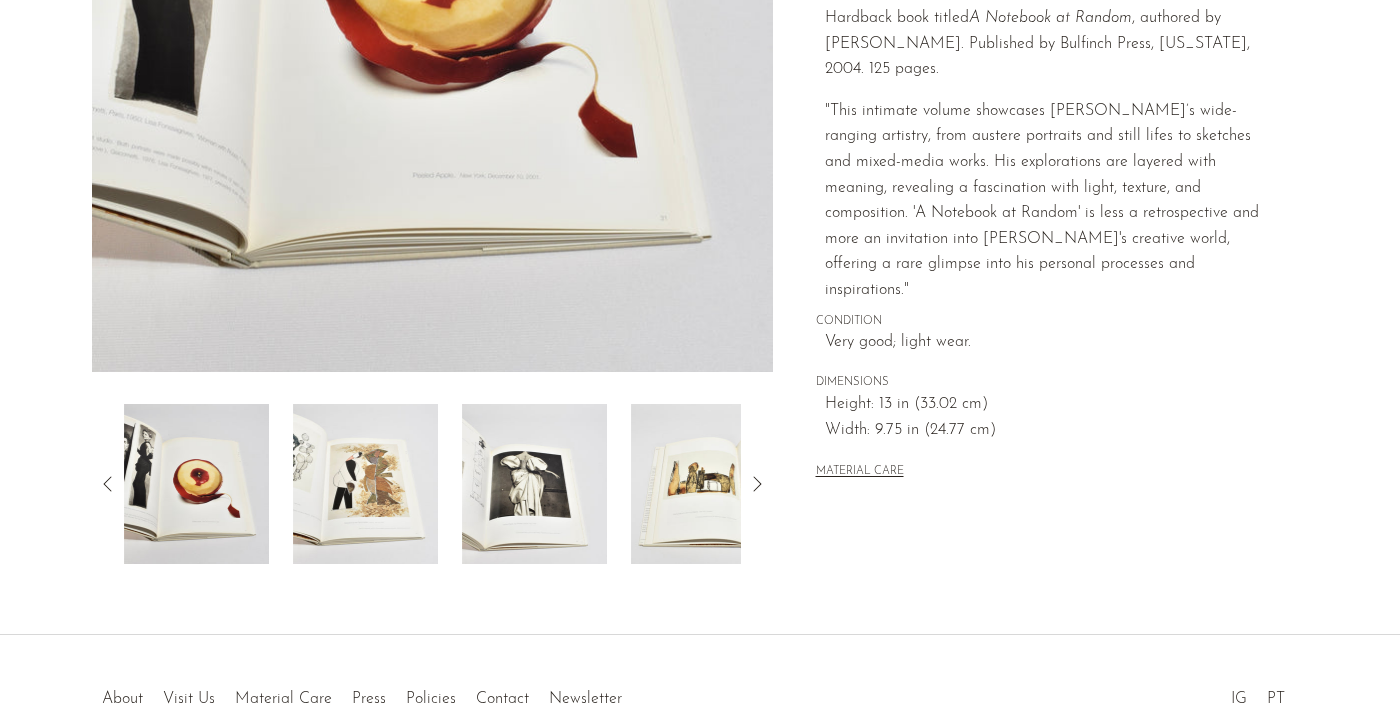
click at [371, 483] on img at bounding box center [365, 484] width 145 height 160
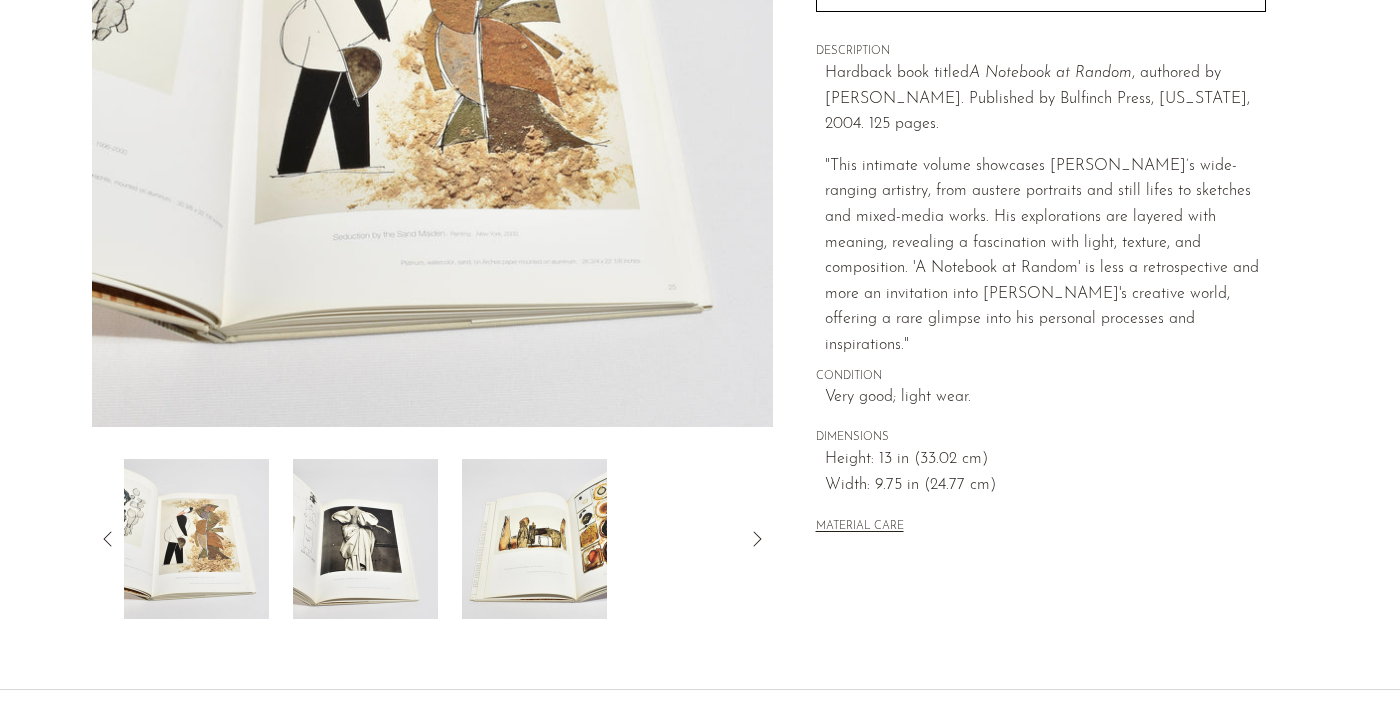
scroll to position [418, 0]
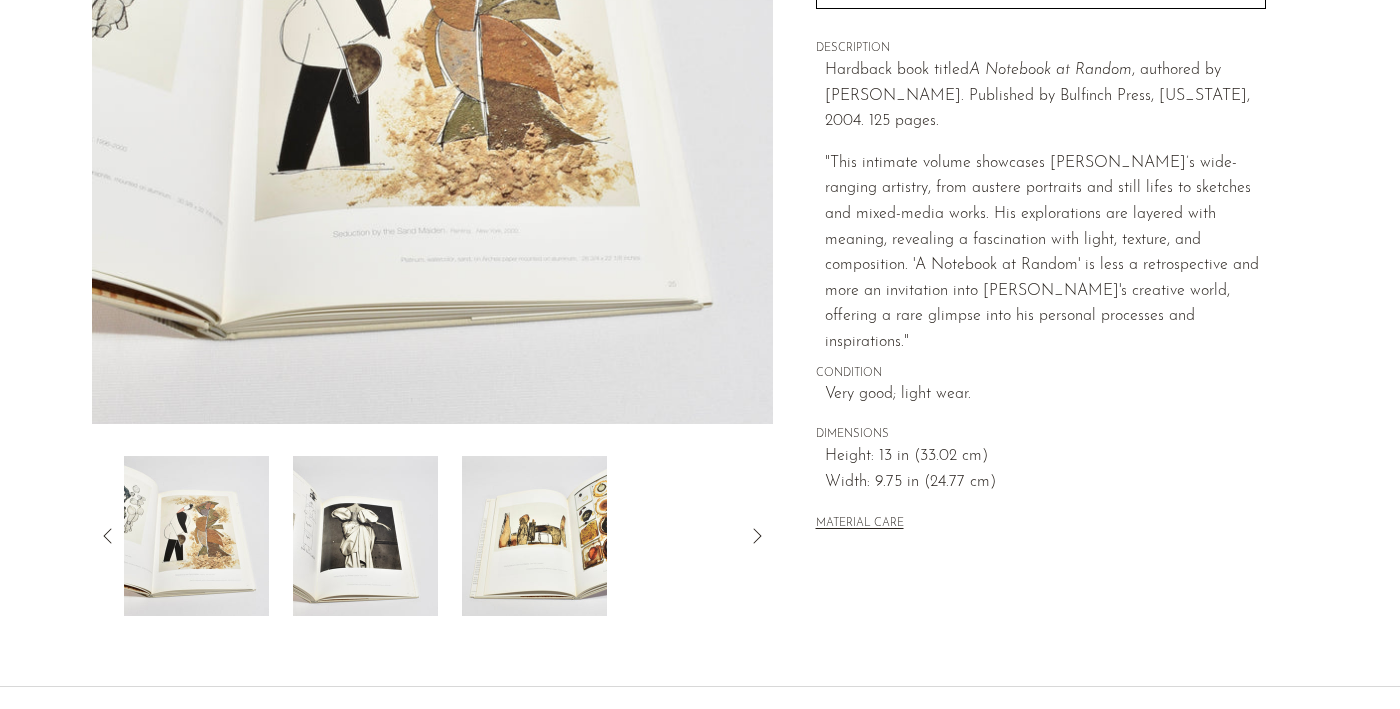
click at [339, 589] on img at bounding box center [365, 536] width 145 height 160
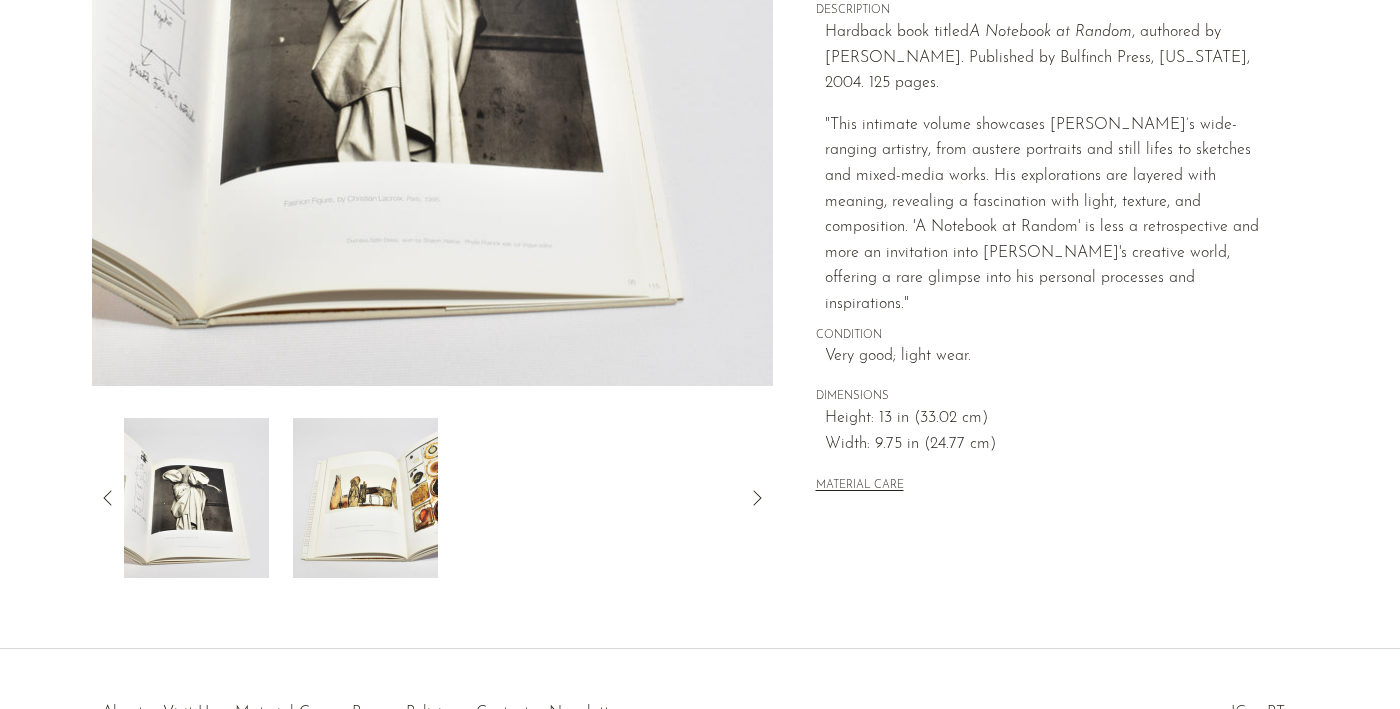
click at [340, 536] on img at bounding box center [365, 498] width 145 height 160
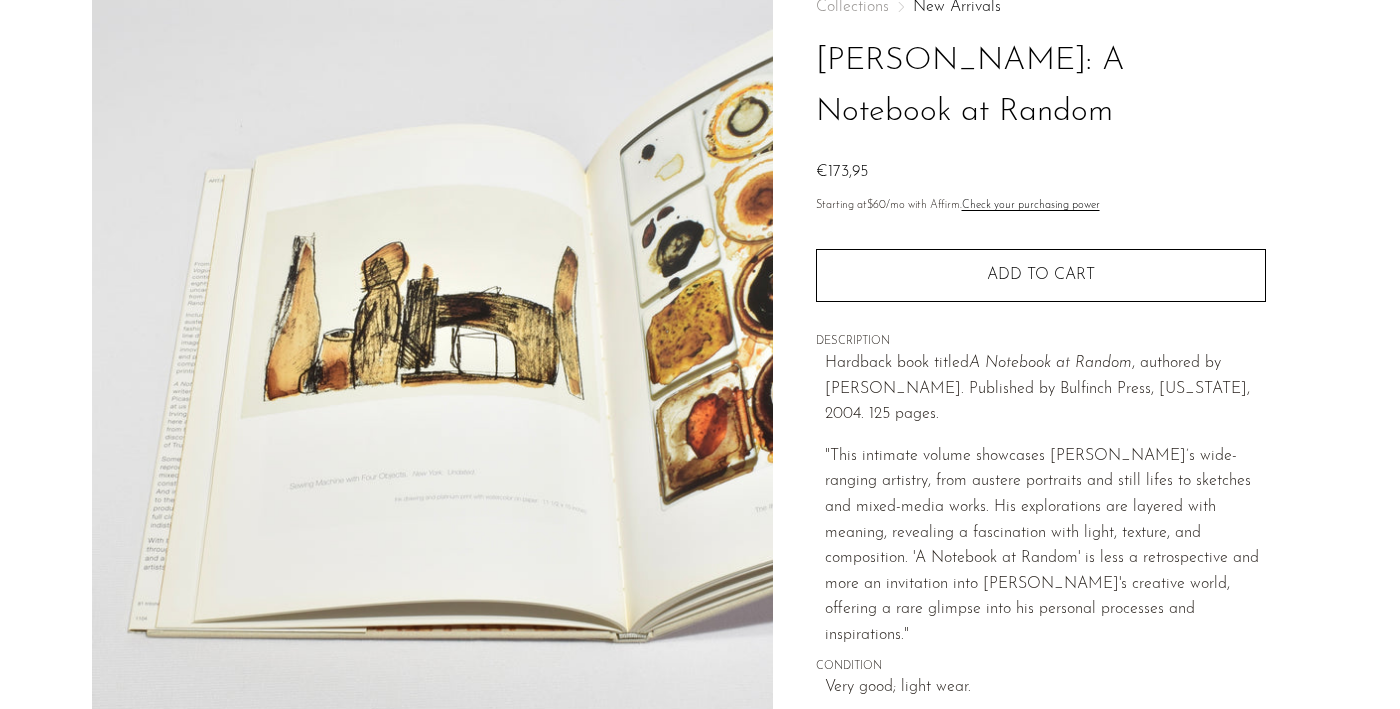
scroll to position [116, 0]
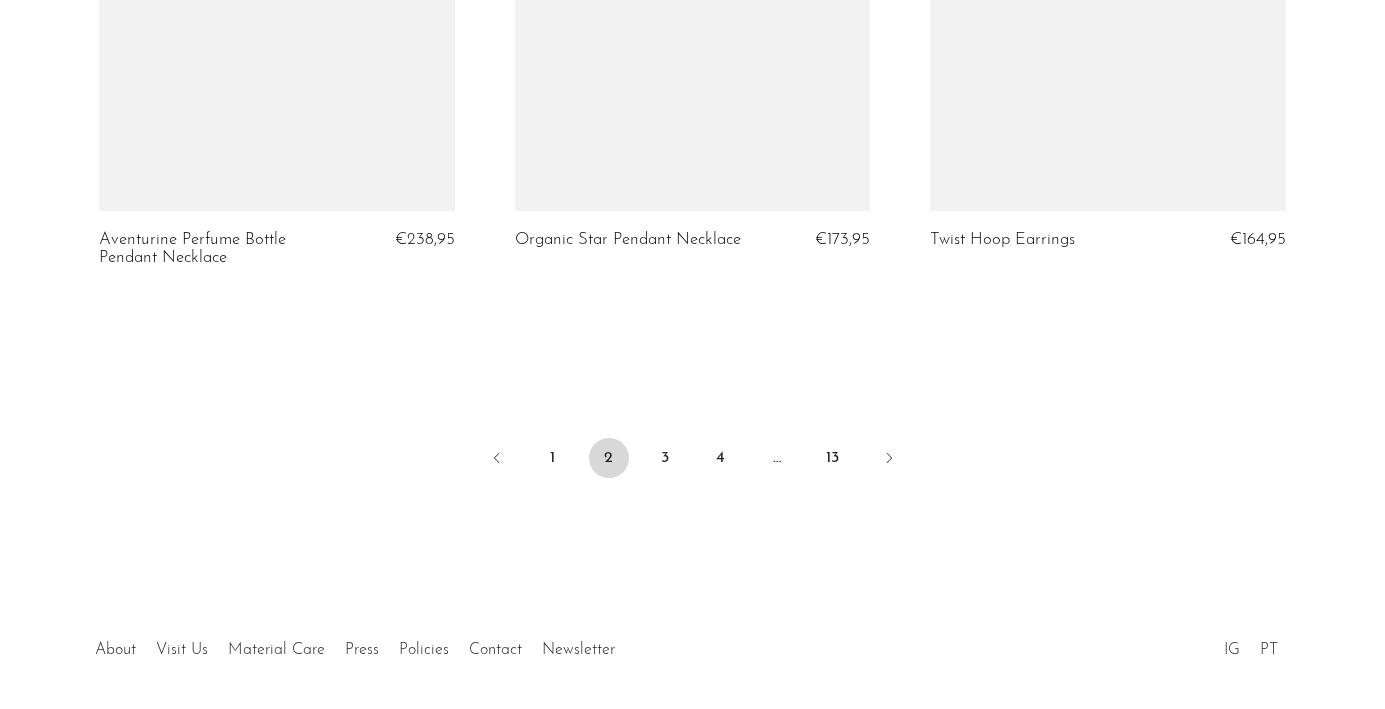
scroll to position [7047, 0]
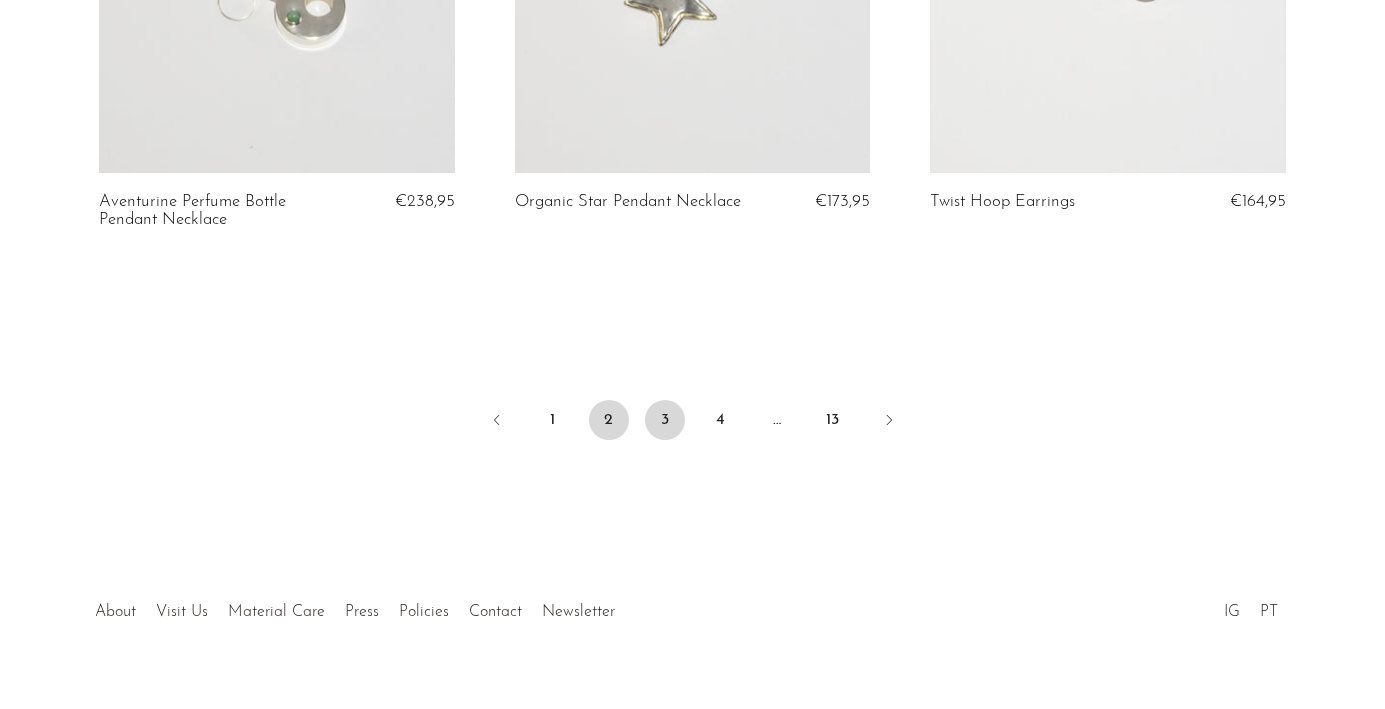
click at [663, 400] on link "3" at bounding box center [665, 420] width 40 height 40
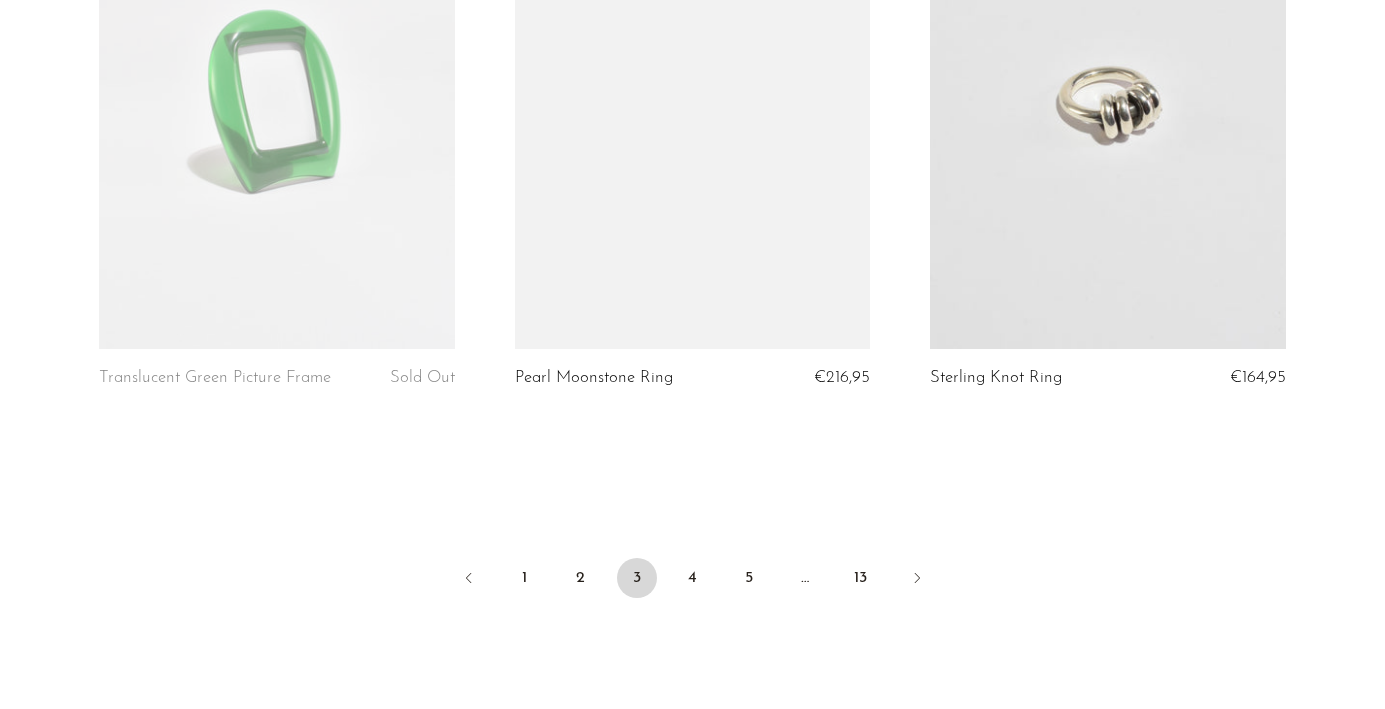
scroll to position [6853, 0]
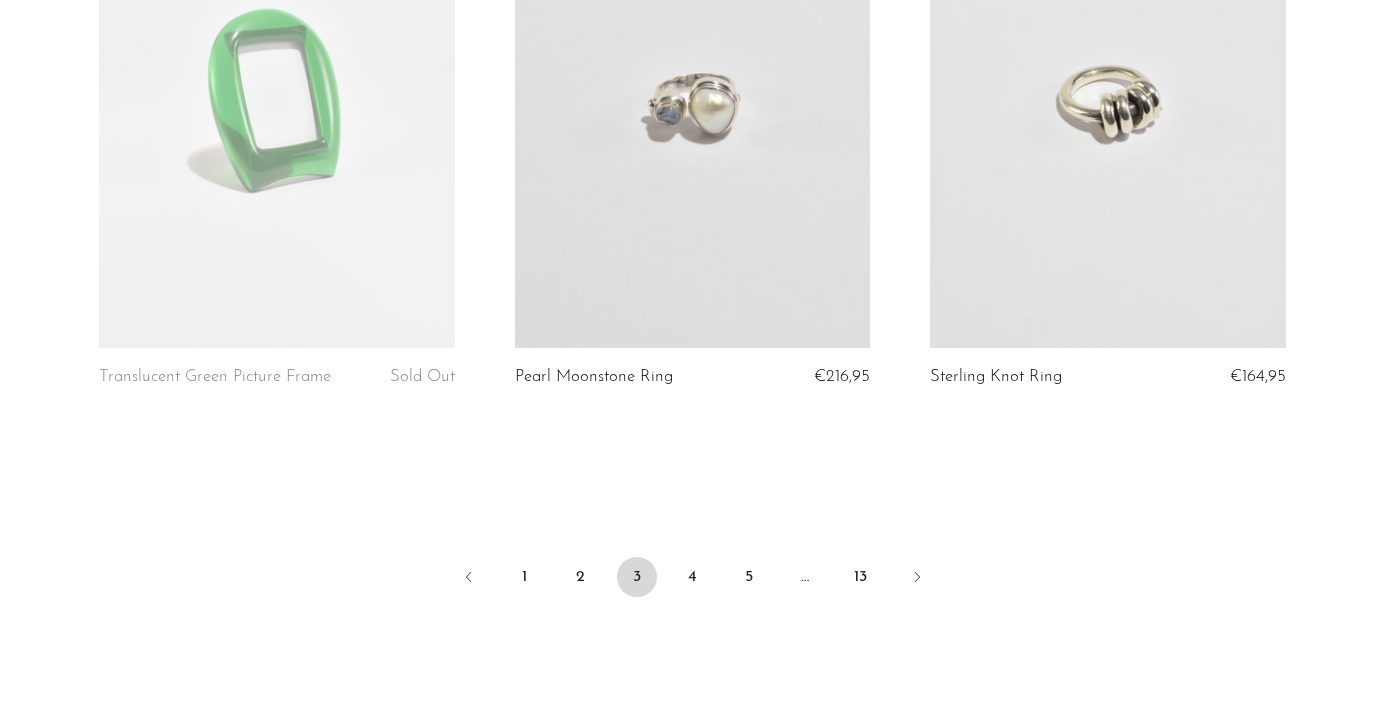
click at [695, 577] on link "4" at bounding box center [693, 577] width 40 height 40
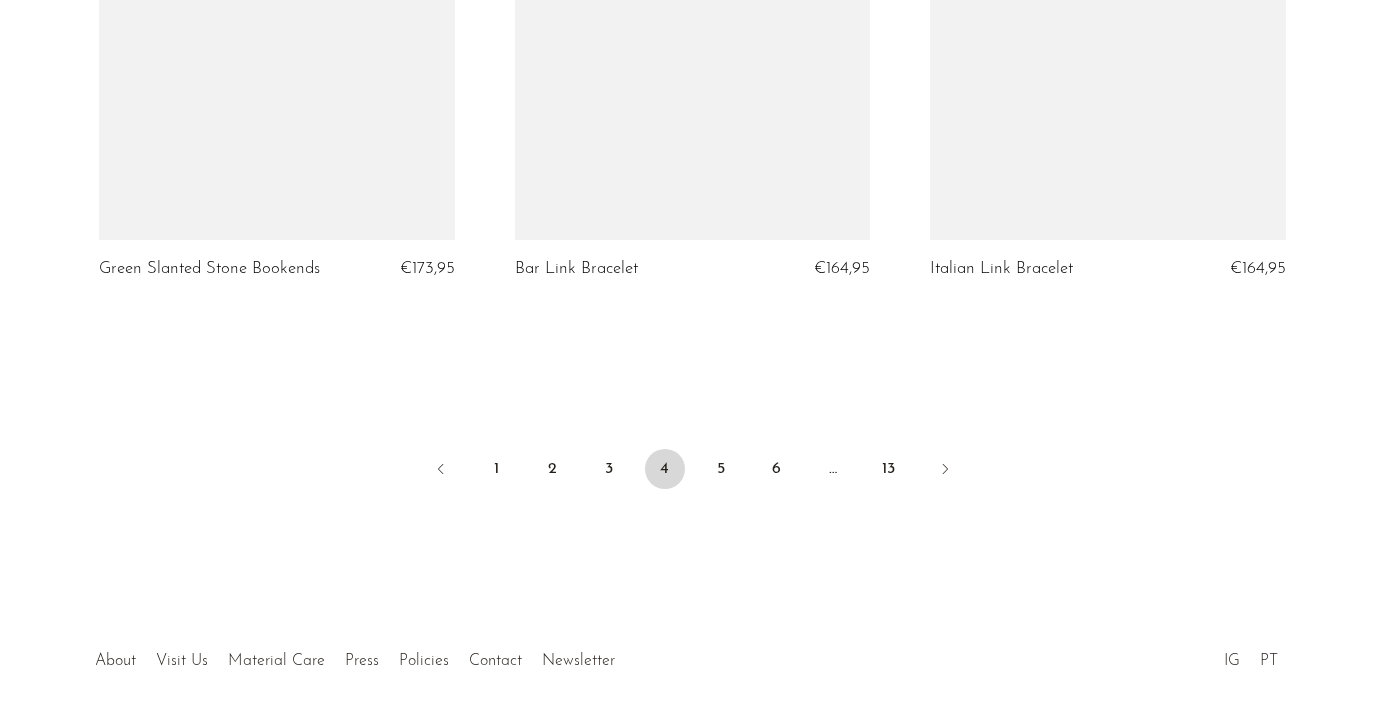
scroll to position [7028, 0]
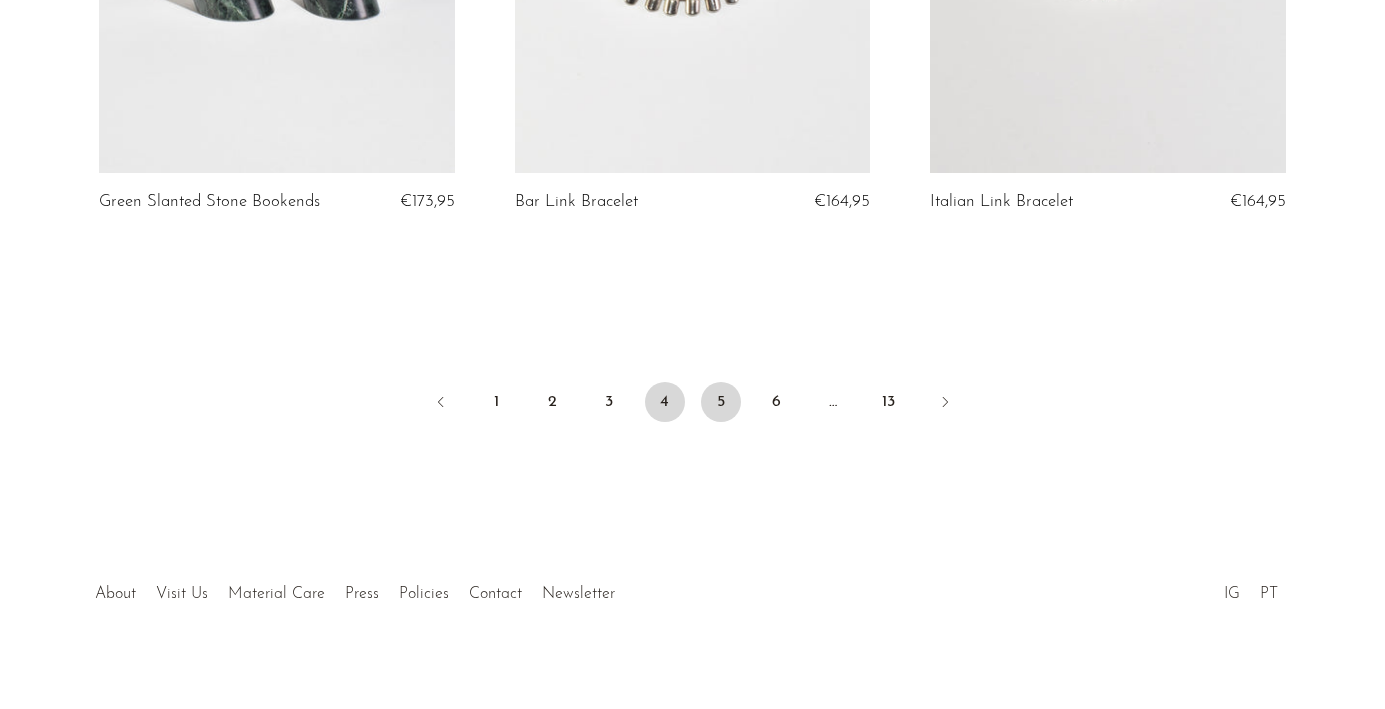
click at [720, 389] on link "5" at bounding box center [721, 402] width 40 height 40
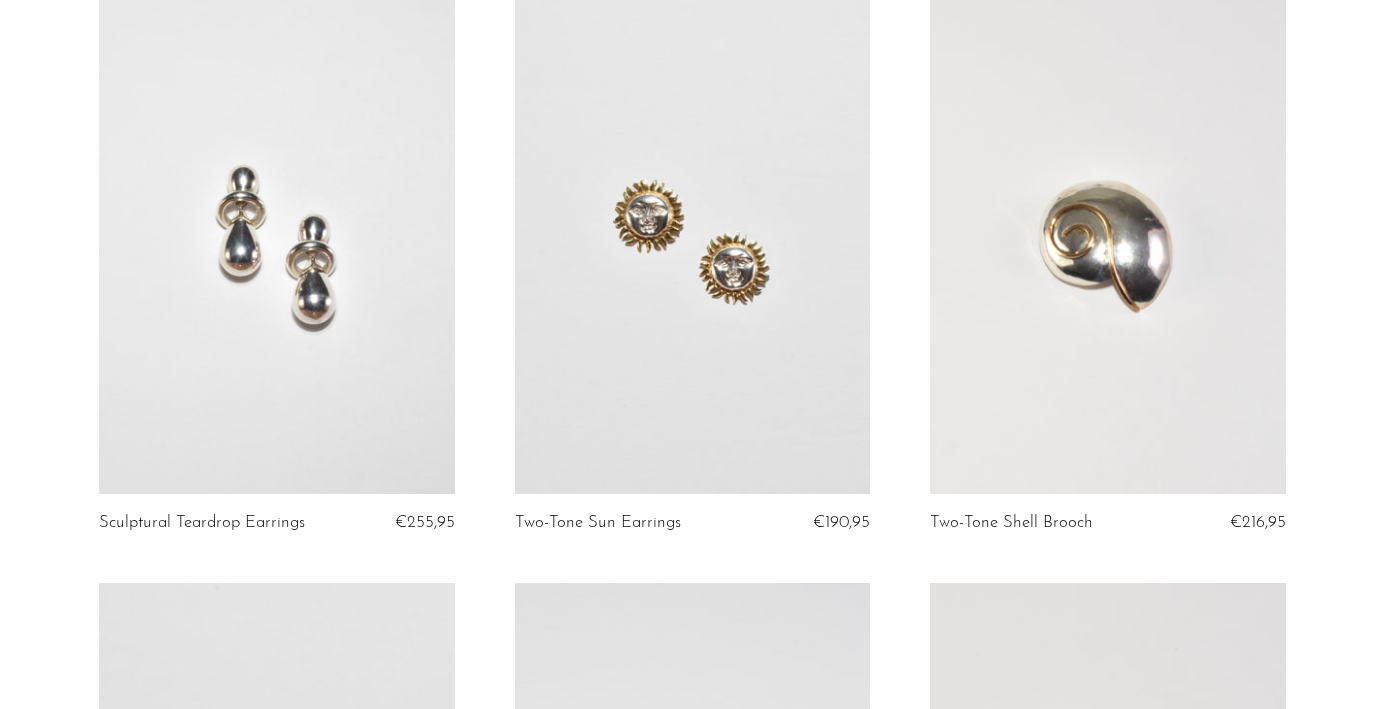
scroll to position [186, 0]
click at [708, 299] on link at bounding box center [692, 247] width 355 height 498
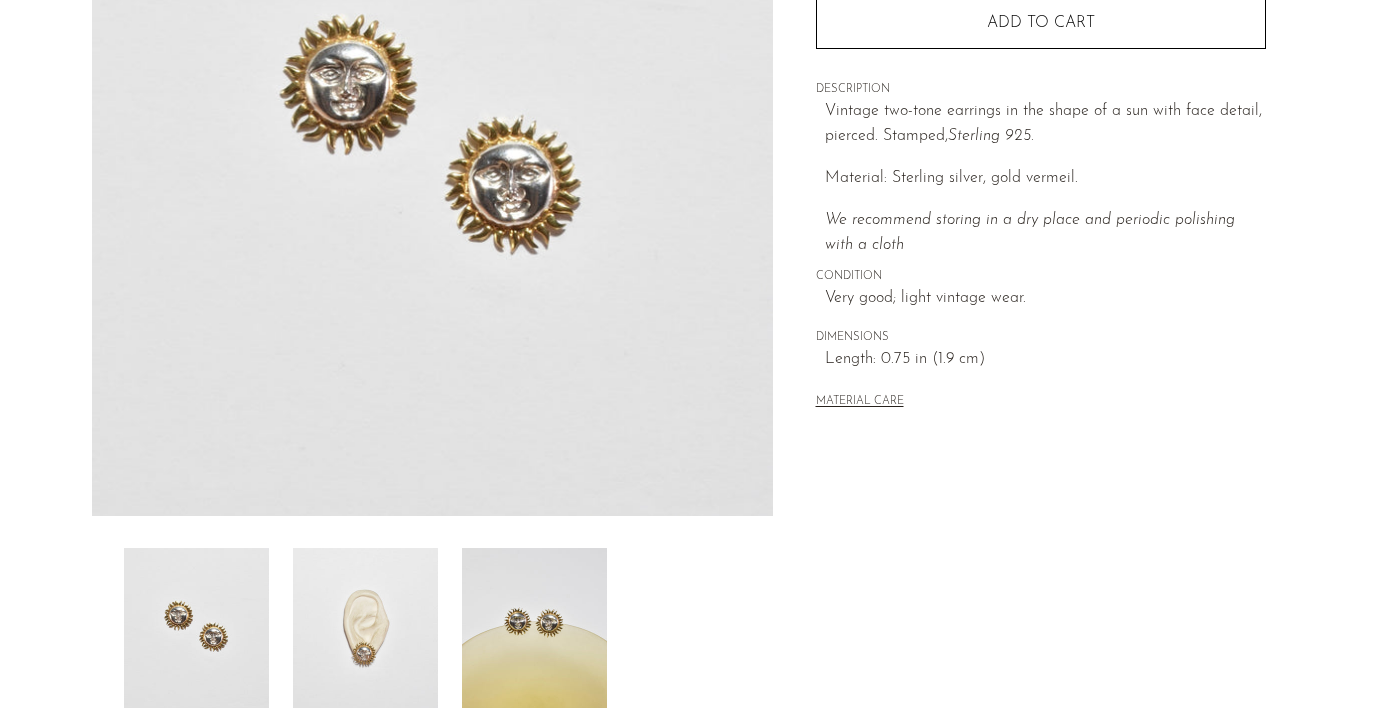
scroll to position [593, 0]
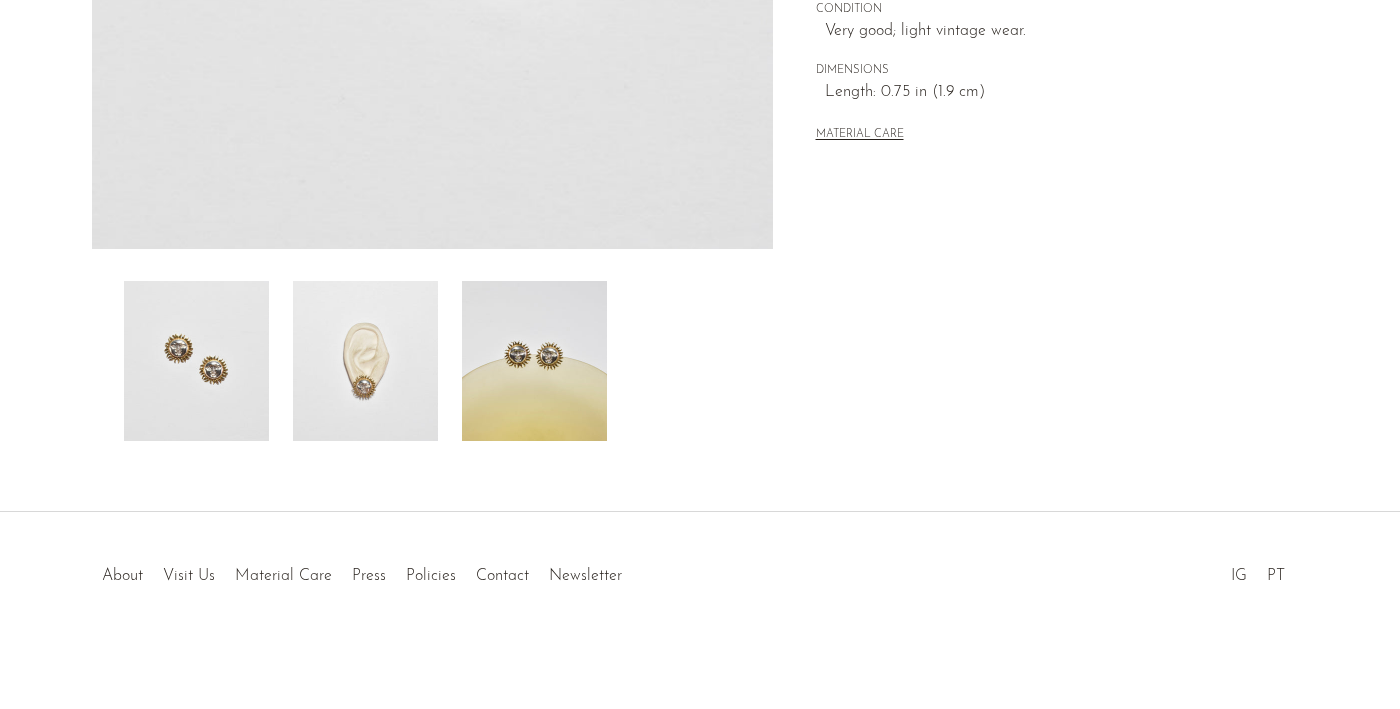
click at [372, 385] on img at bounding box center [365, 361] width 145 height 160
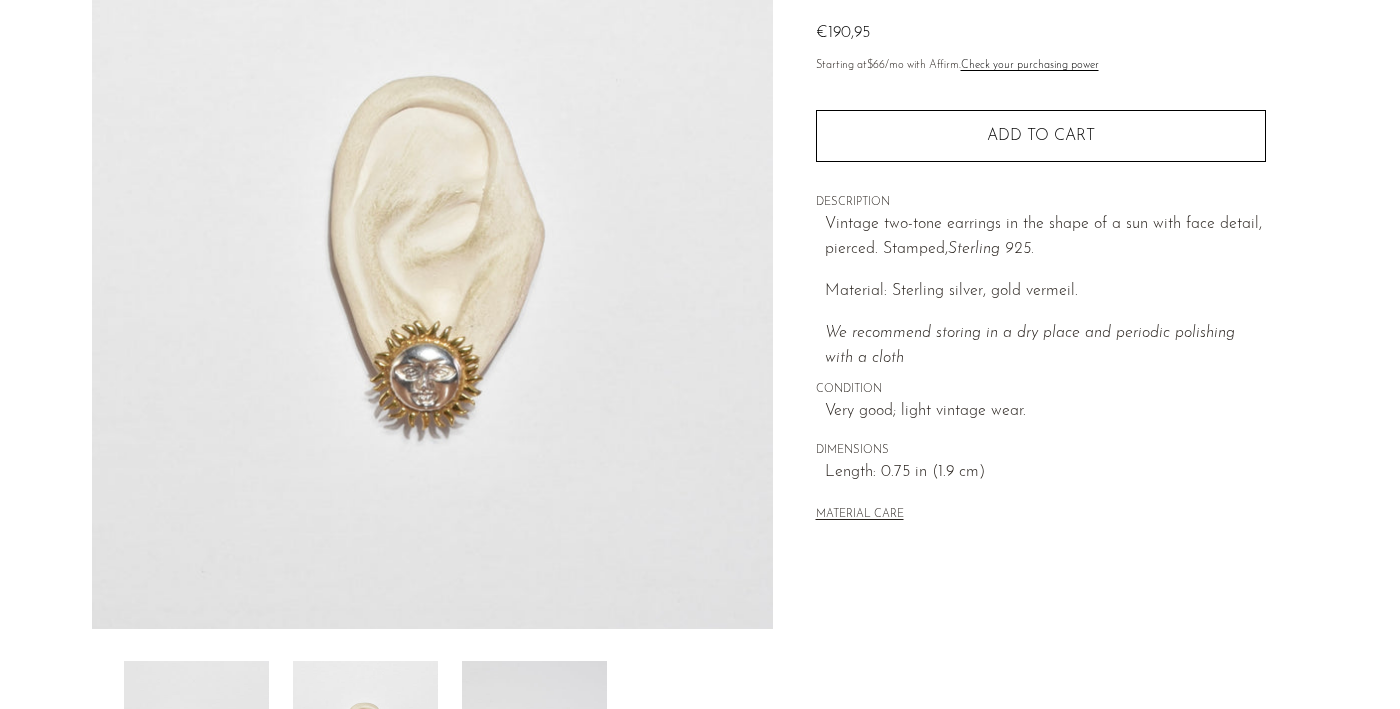
scroll to position [0, 0]
